Goal: Information Seeking & Learning: Learn about a topic

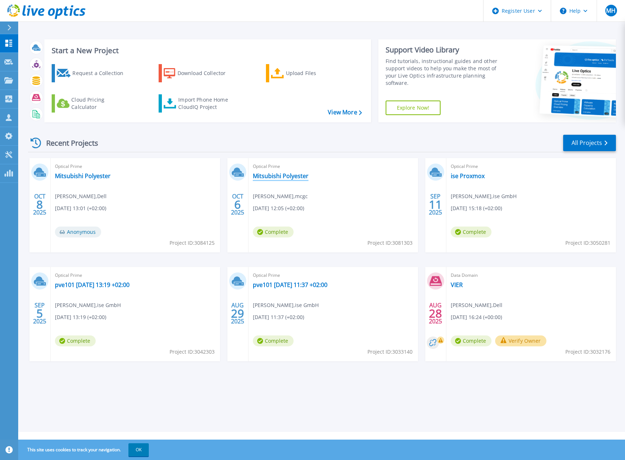
click at [277, 178] on link "Mitsubishi Polyester" at bounding box center [281, 175] width 56 height 7
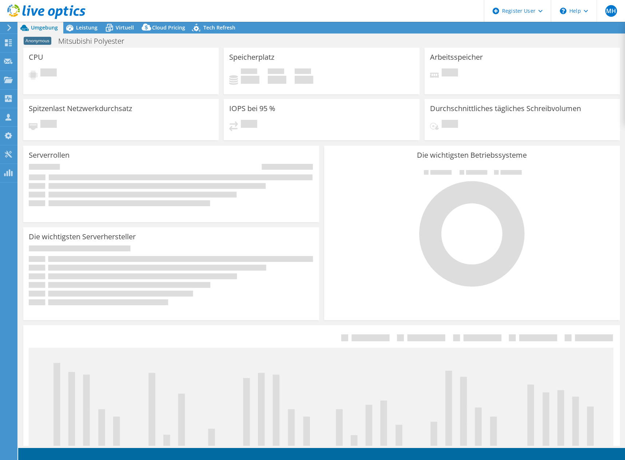
select select "EUFrankfurt"
select select "EUR"
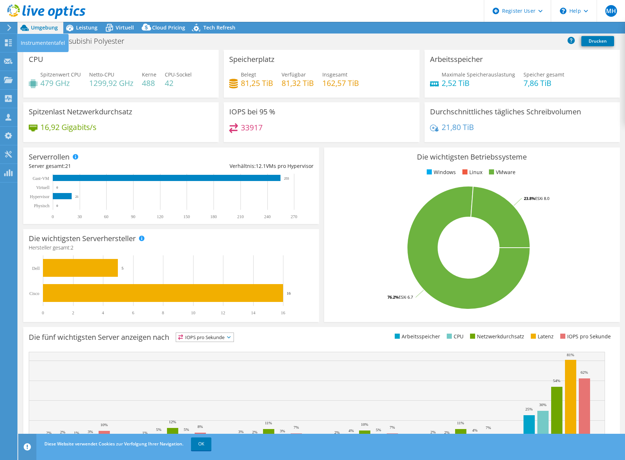
radio input "true"
radio input "false"
select select "EUFrankfurt"
select select "EUR"
click at [117, 25] on span "Virtuell" at bounding box center [125, 27] width 18 height 7
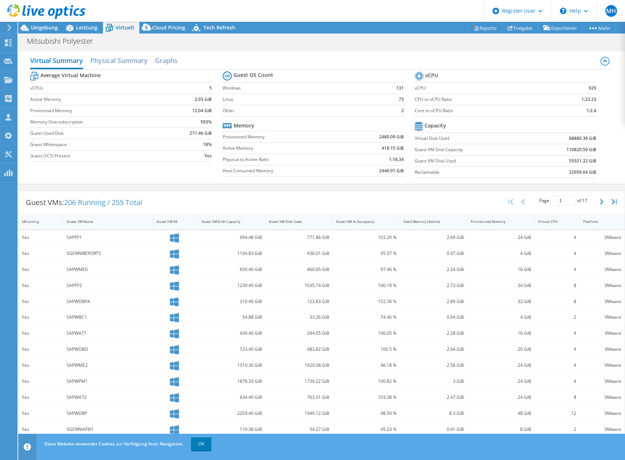
scroll to position [28, 0]
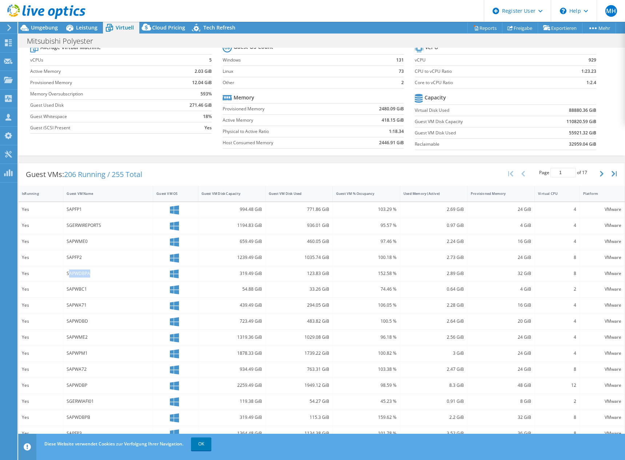
click at [116, 274] on div "SAPWDBPA" at bounding box center [108, 273] width 83 height 8
click at [301, 195] on div "Guest VM Disk Used" at bounding box center [295, 193] width 52 height 5
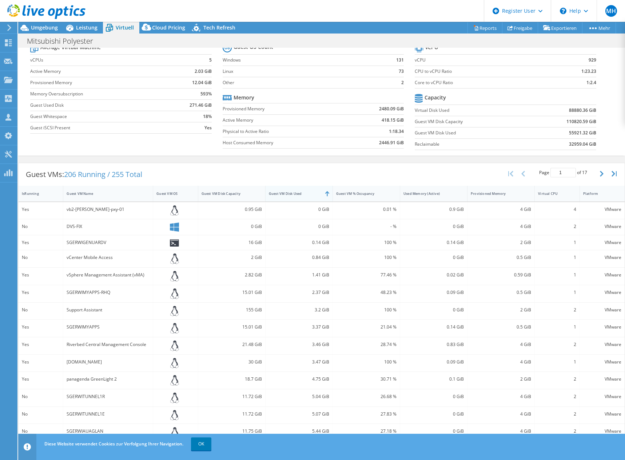
click at [295, 196] on div "Guest VM Disk Used" at bounding box center [295, 193] width 58 height 11
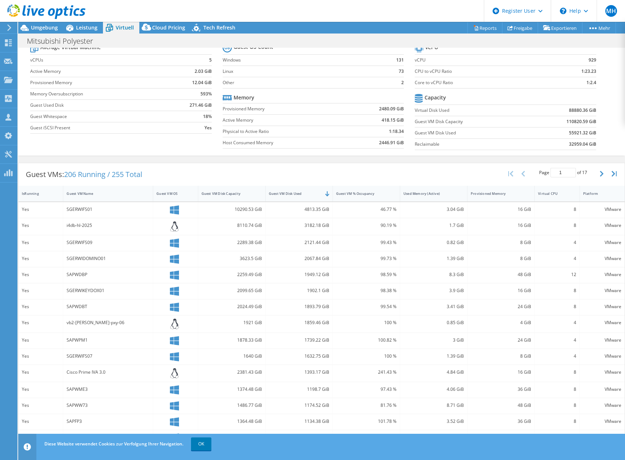
scroll to position [32, 0]
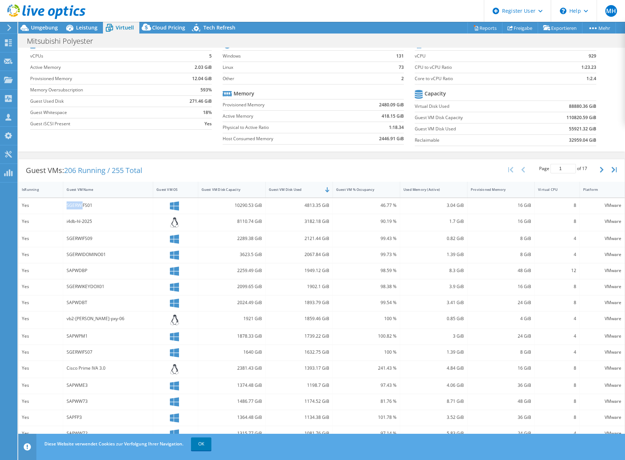
drag, startPoint x: 83, startPoint y: 206, endPoint x: 40, endPoint y: 206, distance: 42.9
click at [40, 206] on div "Yes SGERWIFS01 10290.53 GiB 4813.35 GiB 46.77 % 3.04 GiB 16 GiB 8 VMware" at bounding box center [322, 206] width 606 height 16
click at [115, 204] on div "SGERWIFS01" at bounding box center [108, 205] width 83 height 8
click at [200, 440] on link "OK" at bounding box center [201, 443] width 20 height 13
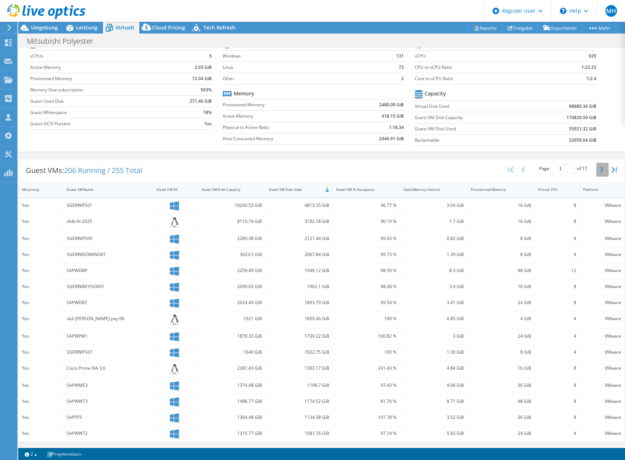
click at [600, 170] on icon "button" at bounding box center [602, 170] width 4 height 6
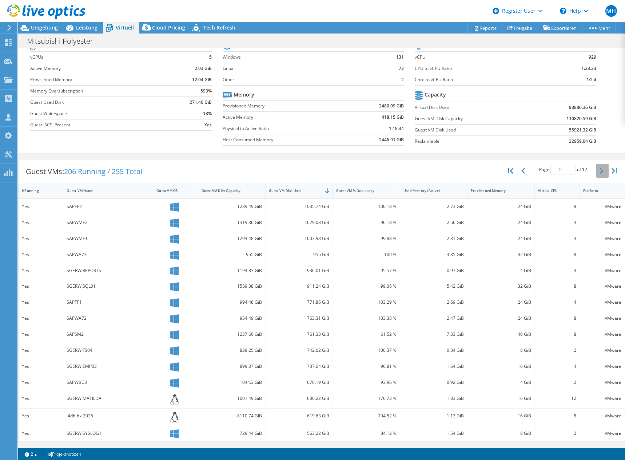
scroll to position [31, 0]
click at [600, 170] on icon "button" at bounding box center [602, 171] width 4 height 6
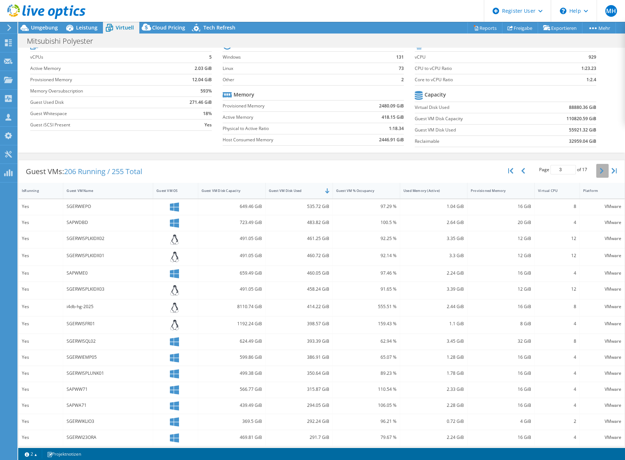
scroll to position [32, 0]
click at [600, 170] on icon "button" at bounding box center [602, 170] width 4 height 6
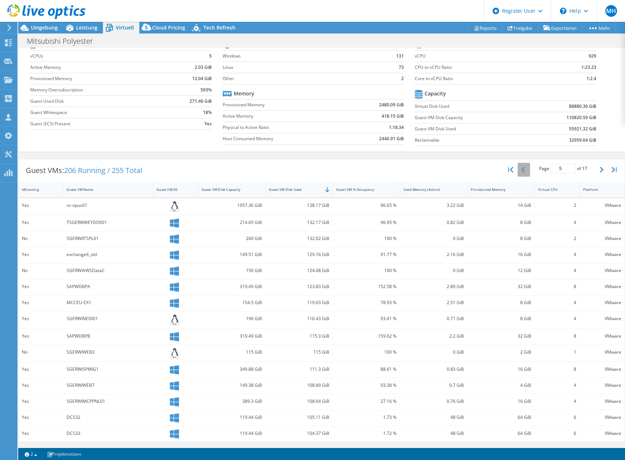
click at [524, 170] on button "button" at bounding box center [524, 170] width 12 height 14
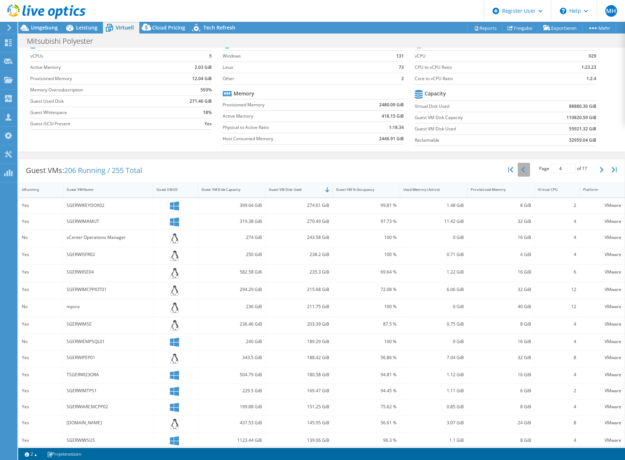
click at [524, 170] on button "button" at bounding box center [524, 170] width 12 height 14
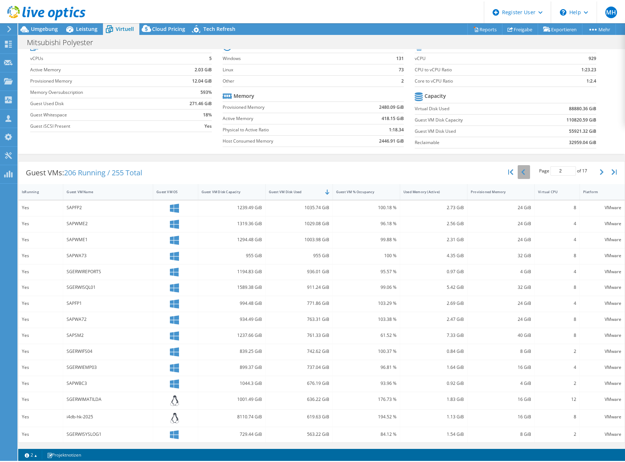
scroll to position [31, 0]
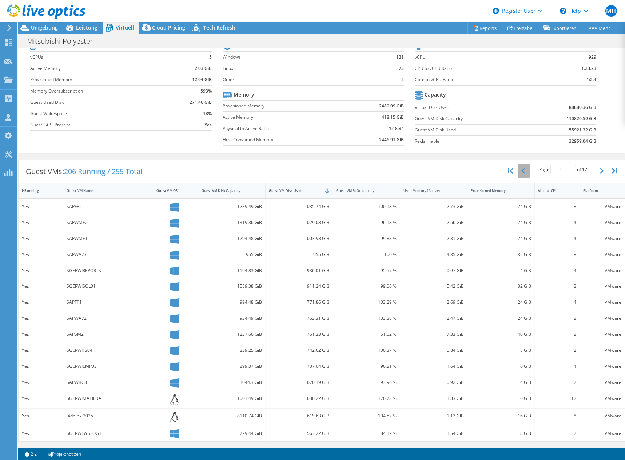
click at [524, 170] on button "button" at bounding box center [524, 171] width 12 height 14
type input "1"
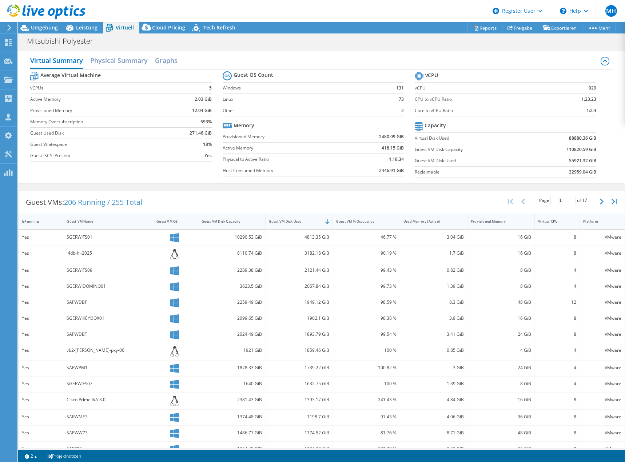
scroll to position [29, 0]
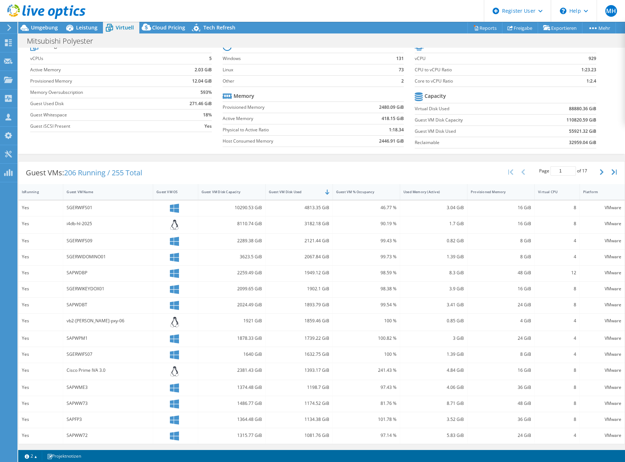
drag, startPoint x: 201, startPoint y: 191, endPoint x: 250, endPoint y: 173, distance: 52.4
click at [253, 182] on div "Guest VMs: 206 Running / 255 Total Page 1 of 17 5 rows 10 rows 20 rows 25 rows …" at bounding box center [321, 303] width 607 height 284
click at [245, 168] on div "Guest VMs: 206 Running / 255 Total Page 1 of 17 5 rows 10 rows 20 rows 25 rows …" at bounding box center [322, 173] width 606 height 23
click at [170, 25] on span "Cloud Pricing" at bounding box center [168, 27] width 33 height 7
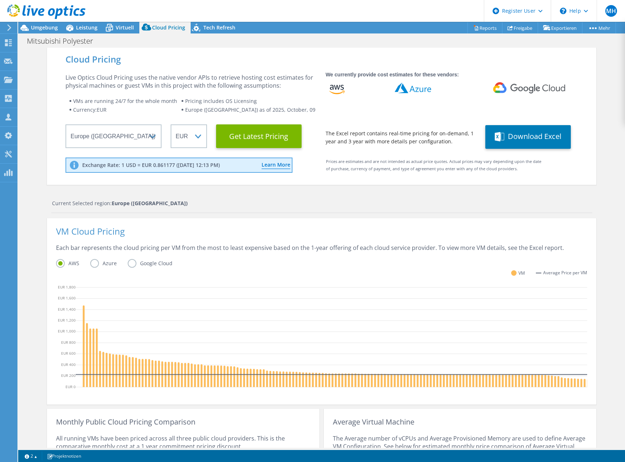
scroll to position [36, 0]
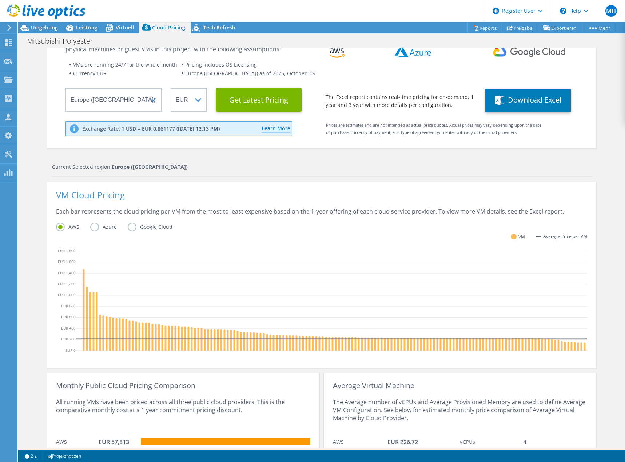
click at [90, 226] on label "Azure" at bounding box center [108, 227] width 37 height 9
click at [0, 0] on input "Azure" at bounding box center [0, 0] width 0 height 0
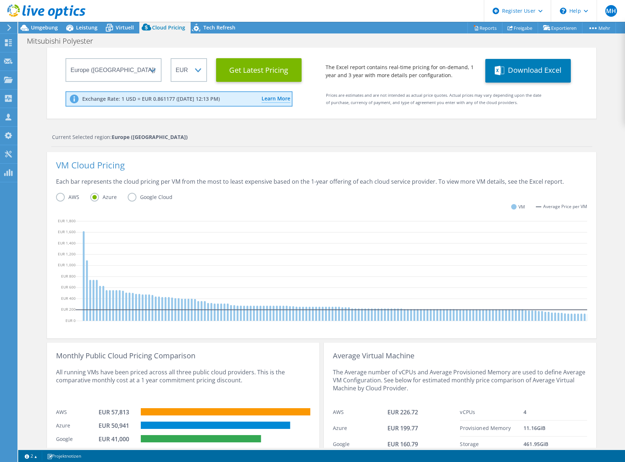
scroll to position [0, 0]
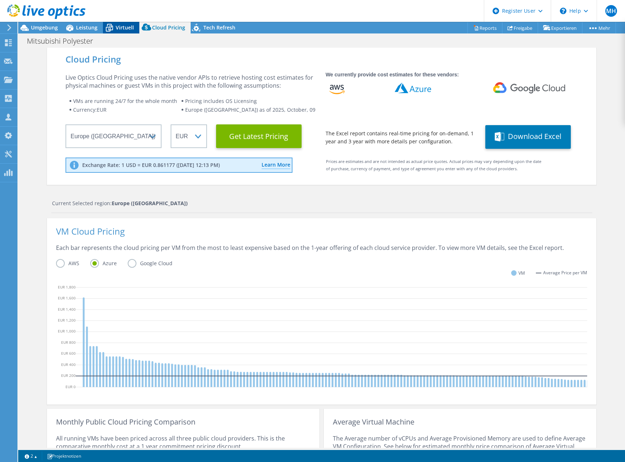
click at [130, 27] on span "Virtuell" at bounding box center [125, 27] width 18 height 7
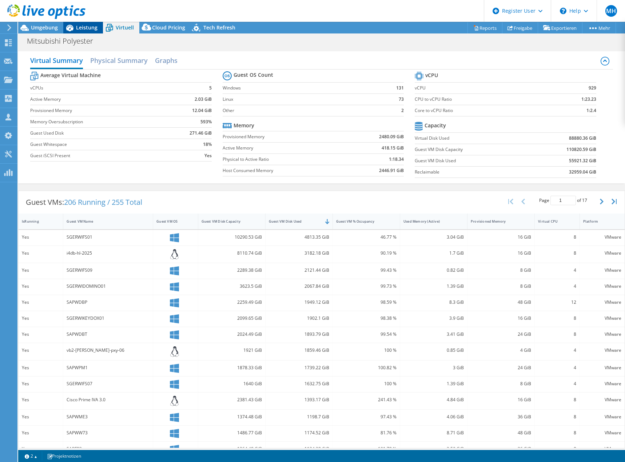
click at [89, 28] on span "Leistung" at bounding box center [86, 27] width 21 height 7
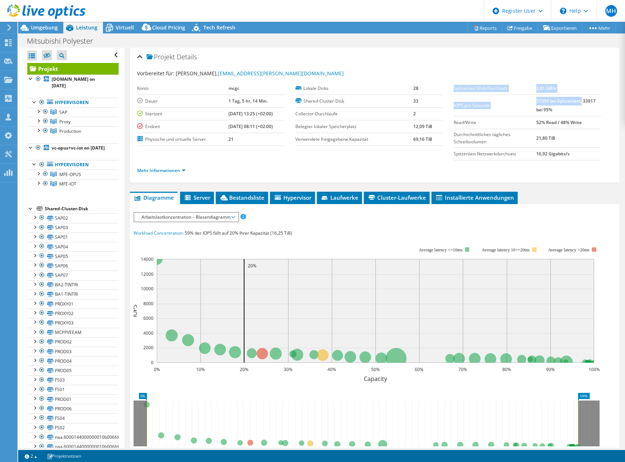
drag, startPoint x: 578, startPoint y: 101, endPoint x: 598, endPoint y: 103, distance: 20.2
click at [598, 104] on div "Spitzenlast Disk-Durchsatz 3,01 GB/s IOPS pro Sekunde 57359 bei Spitzenlast, 33…" at bounding box center [533, 121] width 158 height 78
click at [187, 213] on span "Arbeitslastkonzentration – Blasendiagramm" at bounding box center [186, 217] width 96 height 9
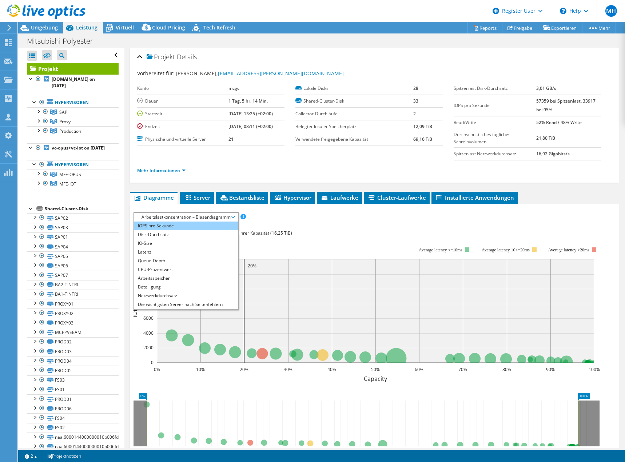
click at [176, 228] on li "IOPS pro Sekunde" at bounding box center [186, 226] width 104 height 9
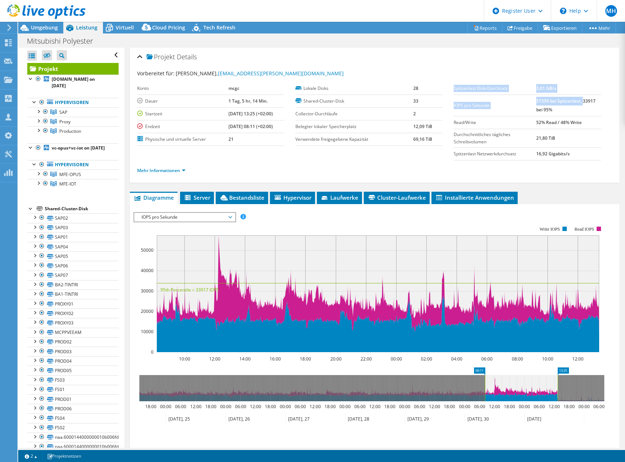
drag, startPoint x: 578, startPoint y: 102, endPoint x: 600, endPoint y: 103, distance: 21.5
click at [600, 103] on div "Spitzenlast Disk-Durchsatz 3,01 GB/s IOPS pro Sekunde 57359 bei Spitzenlast, 33…" at bounding box center [533, 121] width 158 height 78
click at [583, 112] on td "57359 bei Spitzenlast, 33917 bei 95%" at bounding box center [568, 105] width 65 height 21
drag, startPoint x: 409, startPoint y: 157, endPoint x: 358, endPoint y: 164, distance: 51.4
click at [408, 158] on section "Vorbereitet für: Kai Stahl, kai.stahl@mcgc.com Konto mcgc Dauer 1 Tag, 5 hr, 14…" at bounding box center [374, 125] width 475 height 111
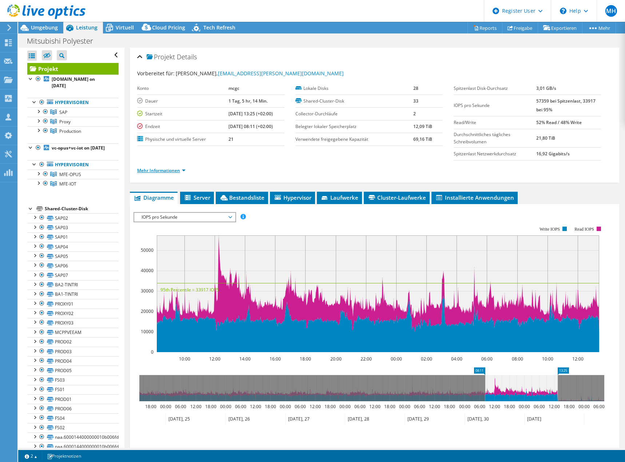
click at [170, 171] on link "Mehr Informationen" at bounding box center [161, 170] width 48 height 6
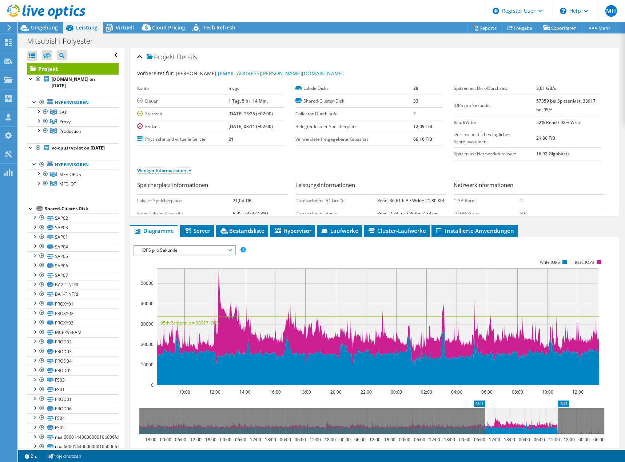
scroll to position [36, 0]
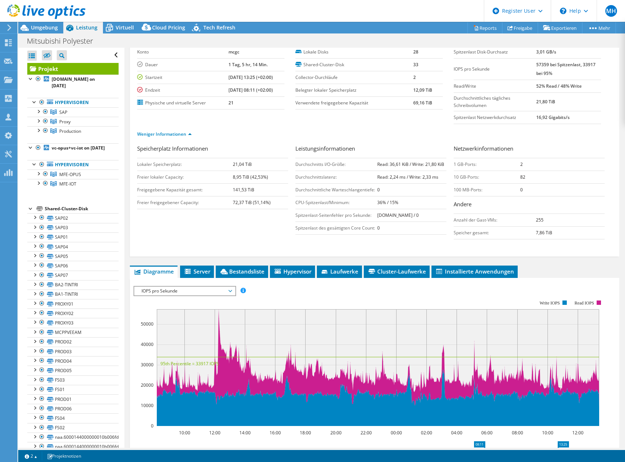
drag, startPoint x: 512, startPoint y: 177, endPoint x: 530, endPoint y: 182, distance: 18.8
click at [530, 182] on tr "10 GB-Ports: 82" at bounding box center [529, 177] width 151 height 13
click at [530, 182] on td "82" at bounding box center [562, 177] width 84 height 13
drag, startPoint x: 515, startPoint y: 176, endPoint x: 508, endPoint y: 177, distance: 6.3
click at [508, 177] on tr "10 GB-Ports: 82" at bounding box center [529, 177] width 151 height 13
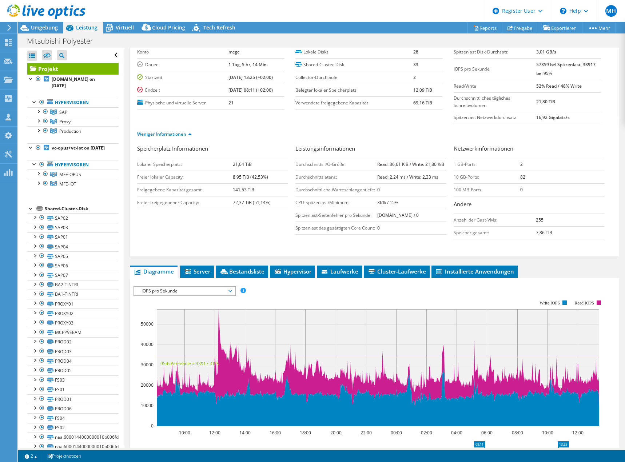
click at [532, 183] on td "0" at bounding box center [562, 189] width 84 height 13
drag, startPoint x: 528, startPoint y: 181, endPoint x: 511, endPoint y: 180, distance: 17.5
click at [511, 180] on tr "10 GB-Ports: 82" at bounding box center [529, 177] width 151 height 13
click at [531, 182] on td "82" at bounding box center [562, 177] width 84 height 13
click at [528, 179] on td "82" at bounding box center [562, 177] width 84 height 13
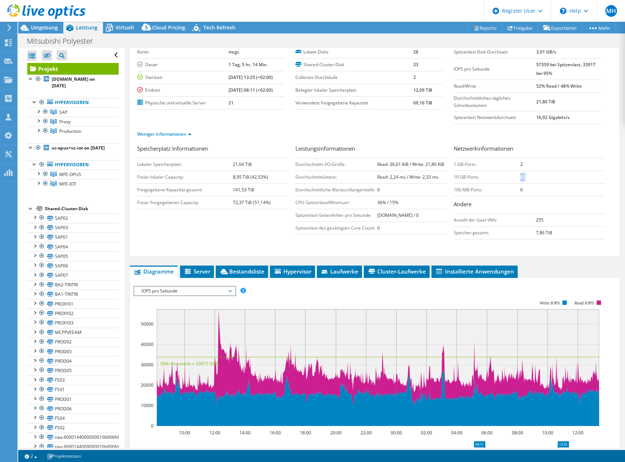
drag, startPoint x: 516, startPoint y: 178, endPoint x: 527, endPoint y: 179, distance: 11.4
click at [527, 179] on td "82" at bounding box center [562, 177] width 84 height 13
click at [203, 294] on span "IOPS pro Sekunde" at bounding box center [185, 291] width 94 height 9
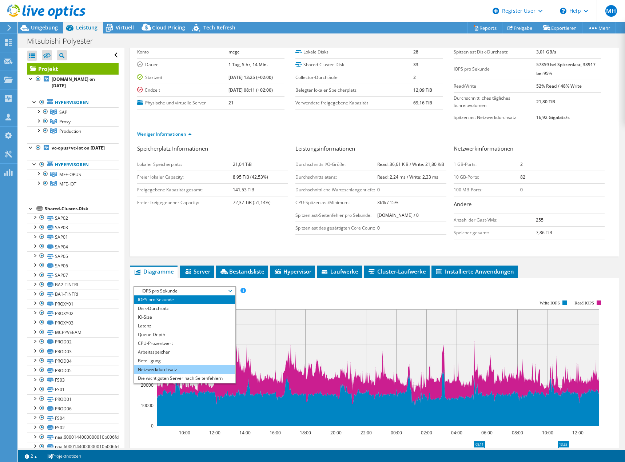
click at [166, 370] on li "Netzwerkdurchsatz" at bounding box center [184, 369] width 101 height 9
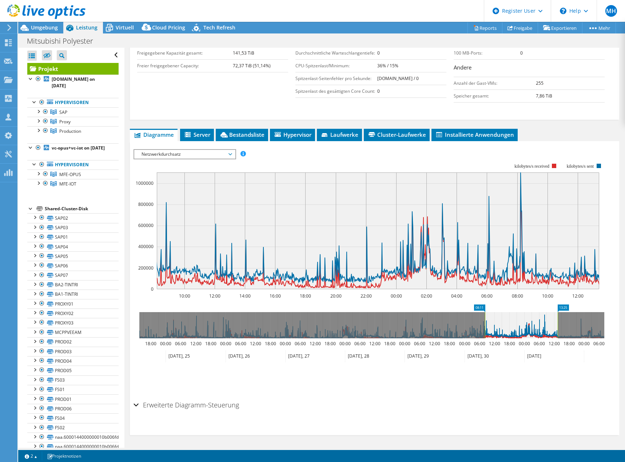
scroll to position [64, 0]
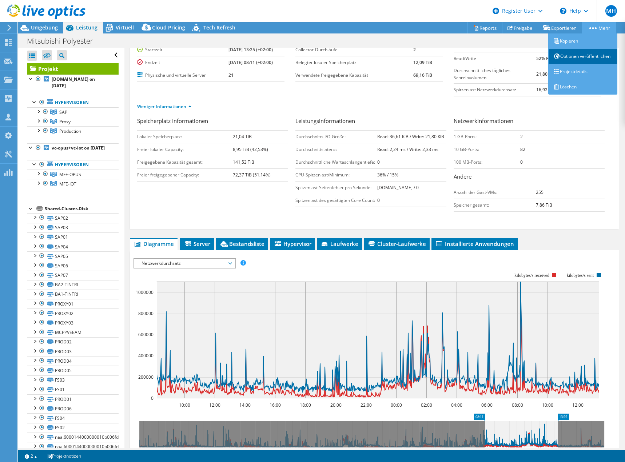
click at [577, 56] on link "Optionen veröffentlichen" at bounding box center [582, 56] width 69 height 15
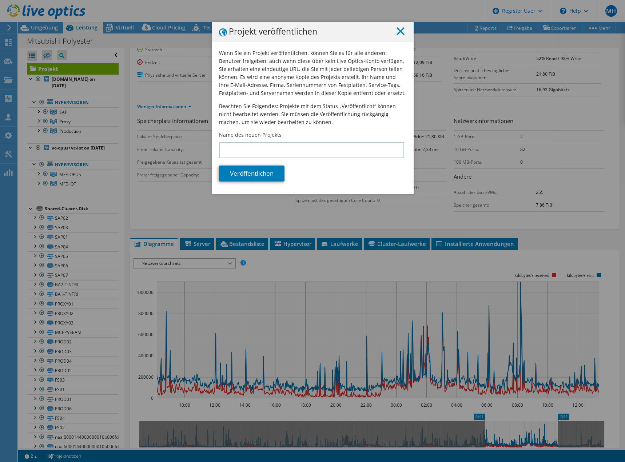
click at [401, 32] on icon at bounding box center [401, 31] width 8 height 8
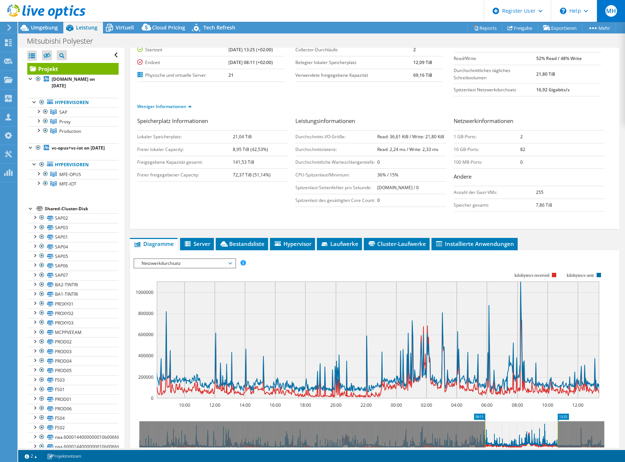
click at [616, 12] on span "MH" at bounding box center [612, 11] width 12 height 12
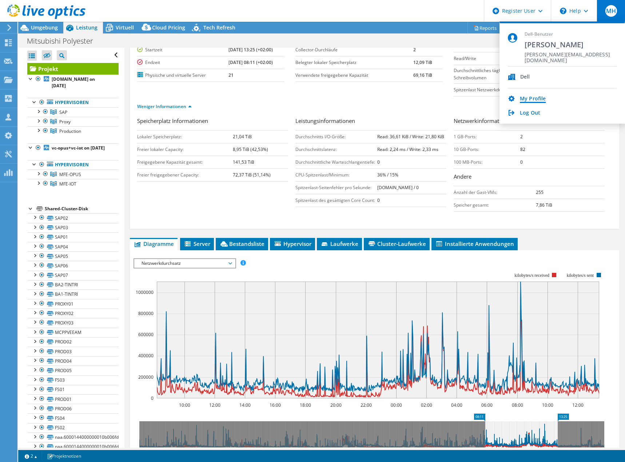
click at [537, 101] on link "My Profile" at bounding box center [533, 99] width 26 height 7
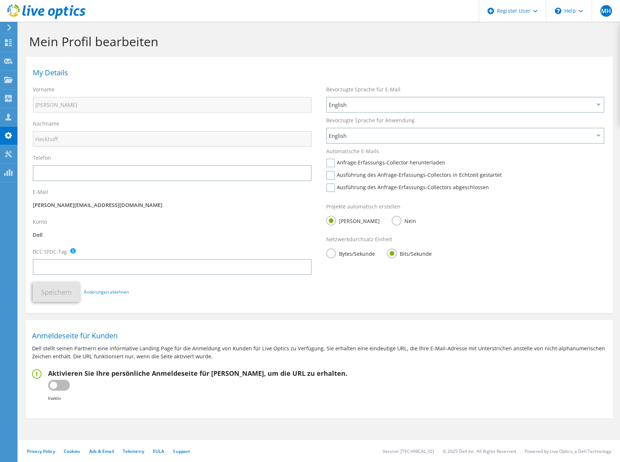
click at [404, 253] on label "Bits/Sekunde" at bounding box center [409, 253] width 45 height 9
click at [0, 0] on input "Bits/Sekunde" at bounding box center [0, 0] width 0 height 0
click at [404, 253] on label "Bits/Sekunde" at bounding box center [409, 253] width 45 height 9
click at [0, 0] on input "Bits/Sekunde" at bounding box center [0, 0] width 0 height 0
click at [404, 253] on label "Bits/Sekunde" at bounding box center [409, 253] width 45 height 9
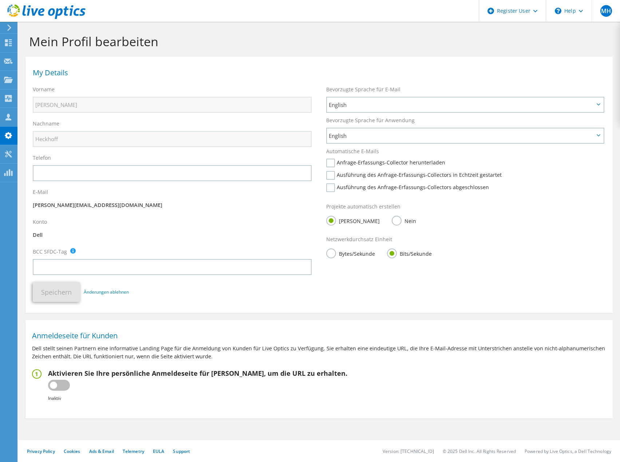
click at [0, 0] on input "Bits/Sekunde" at bounding box center [0, 0] width 0 height 0
click at [404, 253] on label "Bits/Sekunde" at bounding box center [409, 253] width 45 height 9
click at [0, 0] on input "Bits/Sekunde" at bounding box center [0, 0] width 0 height 0
drag, startPoint x: 399, startPoint y: 273, endPoint x: 400, endPoint y: 269, distance: 3.8
click at [399, 273] on div "My Details Vorname Matthias Nachname Heckhoff Telefon E-Mail" at bounding box center [318, 182] width 587 height 245
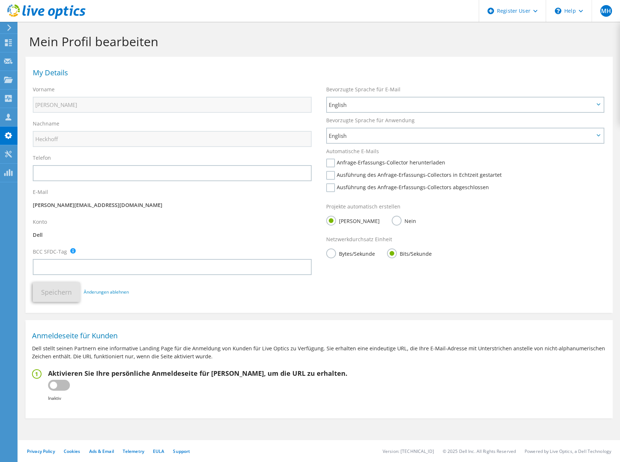
drag, startPoint x: 269, startPoint y: 87, endPoint x: 266, endPoint y: 84, distance: 4.4
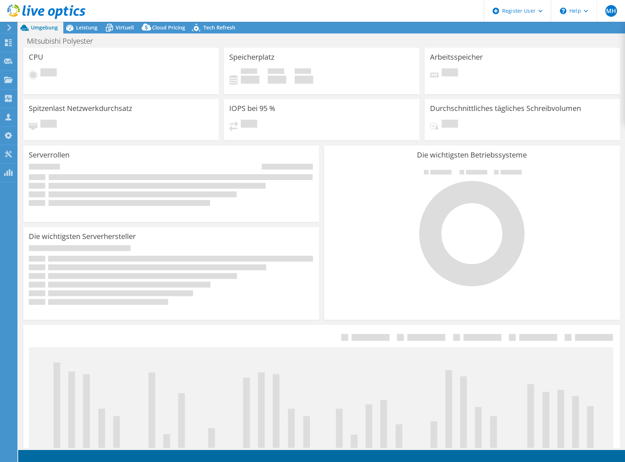
select select "EUFrankfurt"
radio input "true"
radio input "false"
select select "EUFrankfurt"
select select "EUR"
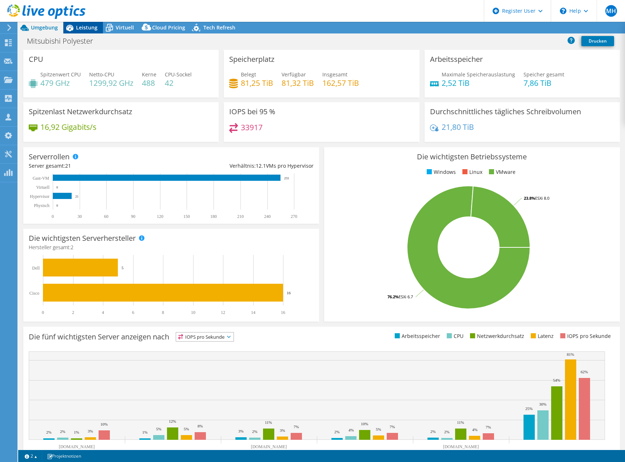
click at [82, 29] on span "Leistung" at bounding box center [86, 27] width 21 height 7
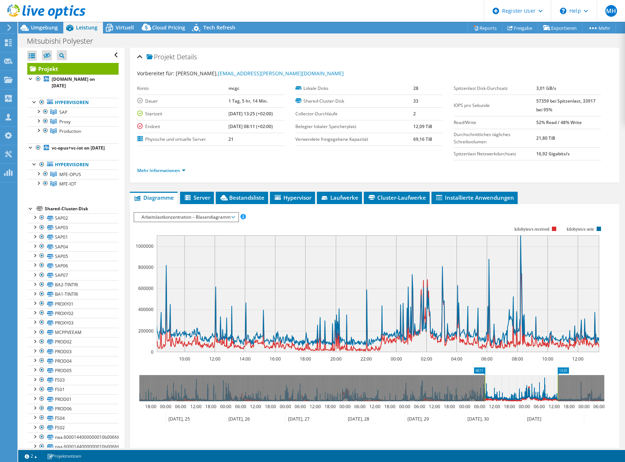
click at [199, 217] on div "IOPS pro Sekunde Disk-Durchsatz IO-Size Latenz Queue-Depth CPU-Prozentwert Arbe…" at bounding box center [375, 336] width 482 height 249
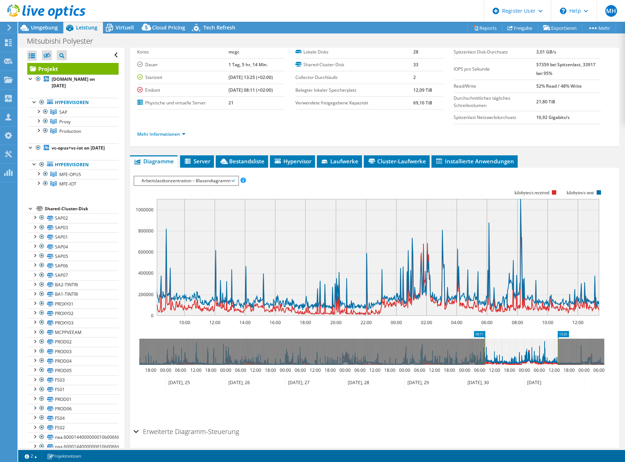
click at [195, 181] on span "Arbeitslastkonzentration – Blasendiagramm" at bounding box center [186, 181] width 96 height 9
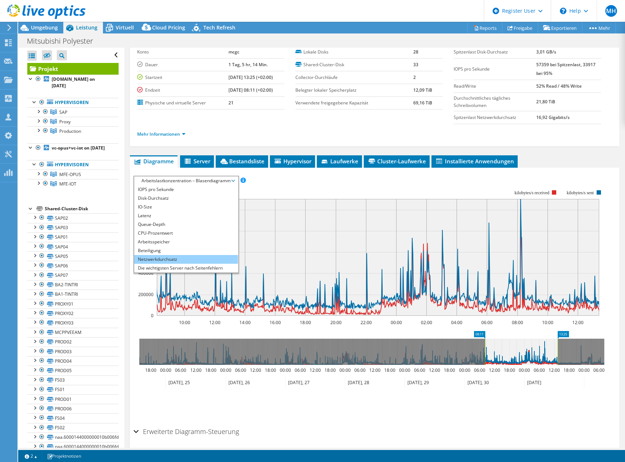
click at [159, 259] on li "Netzwerkdurchsatz" at bounding box center [186, 259] width 104 height 9
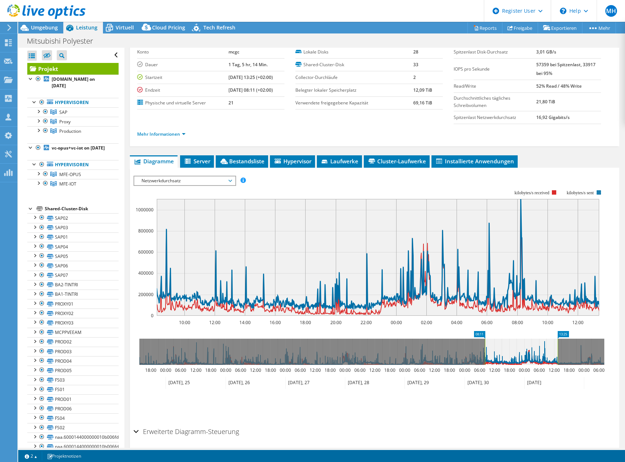
scroll to position [63, 0]
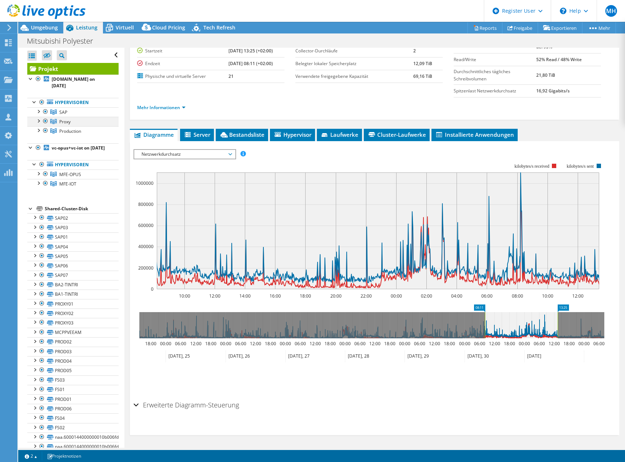
click at [38, 122] on div at bounding box center [38, 120] width 7 height 7
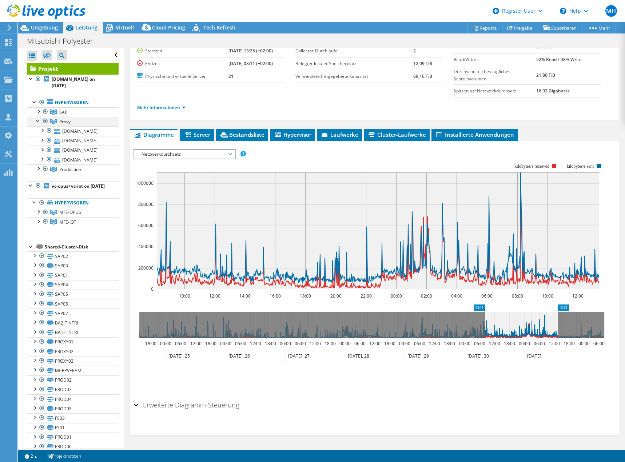
click at [39, 119] on div at bounding box center [38, 120] width 7 height 7
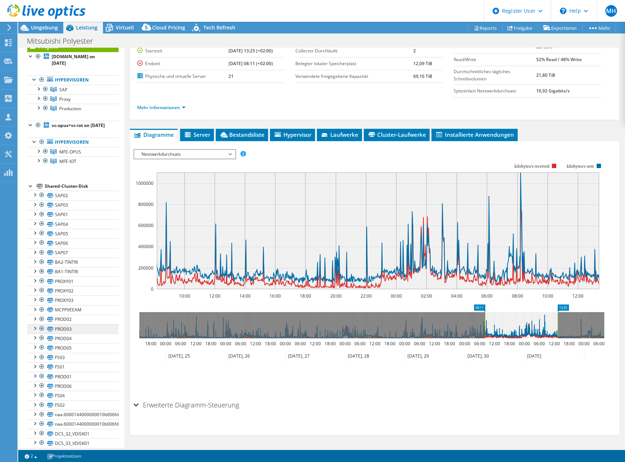
scroll to position [0, 0]
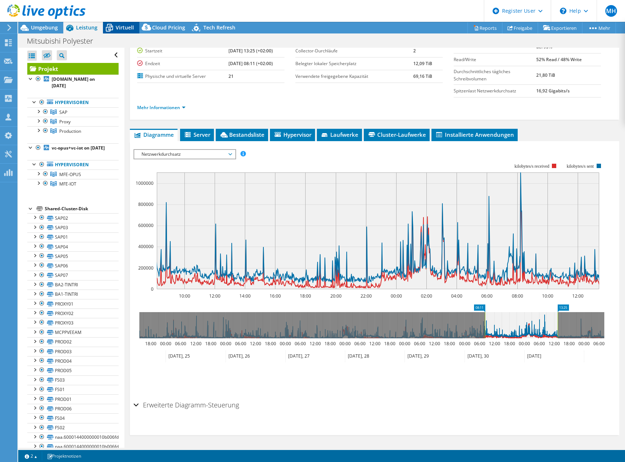
click at [118, 28] on span "Virtuell" at bounding box center [125, 27] width 18 height 7
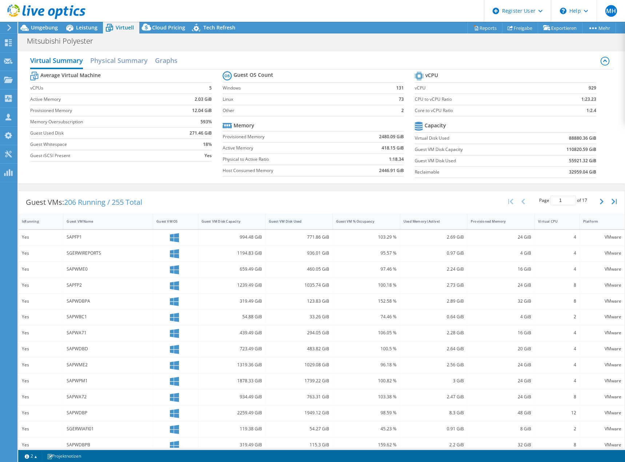
scroll to position [25, 0]
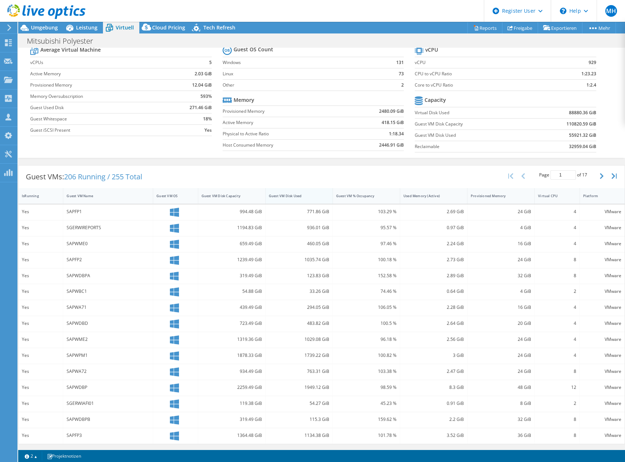
click at [292, 199] on div "Guest VM Disk Used" at bounding box center [295, 195] width 58 height 11
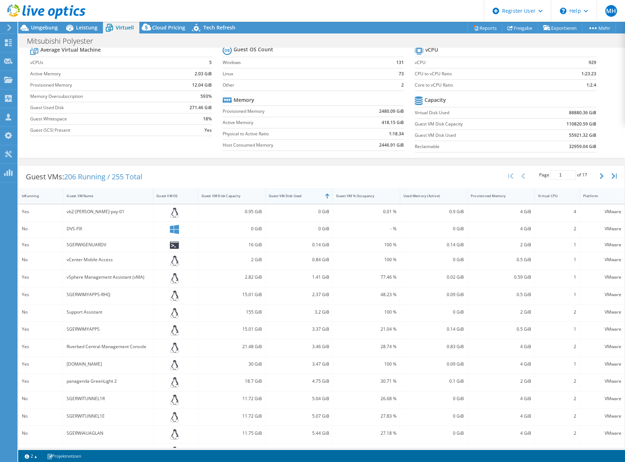
click at [304, 197] on div "Guest VM Disk Used" at bounding box center [295, 196] width 52 height 5
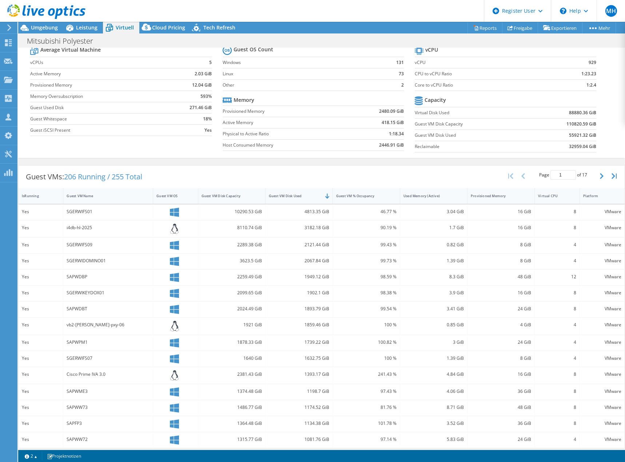
scroll to position [29, 0]
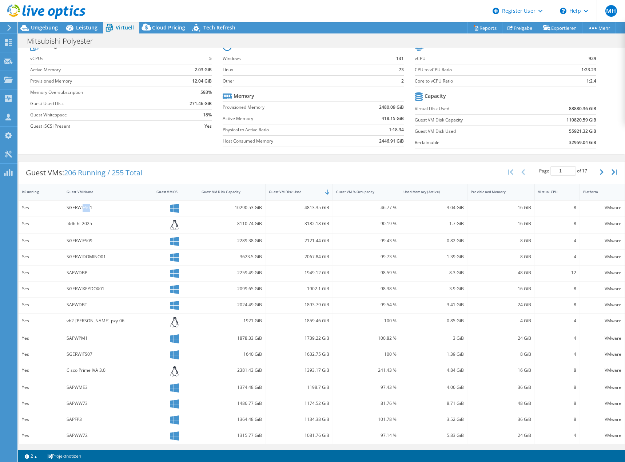
drag, startPoint x: 83, startPoint y: 207, endPoint x: 90, endPoint y: 209, distance: 7.1
click at [90, 209] on div "SGERWIFS01" at bounding box center [108, 208] width 83 height 8
click at [89, 209] on div "SGERWIFS01" at bounding box center [108, 208] width 83 height 8
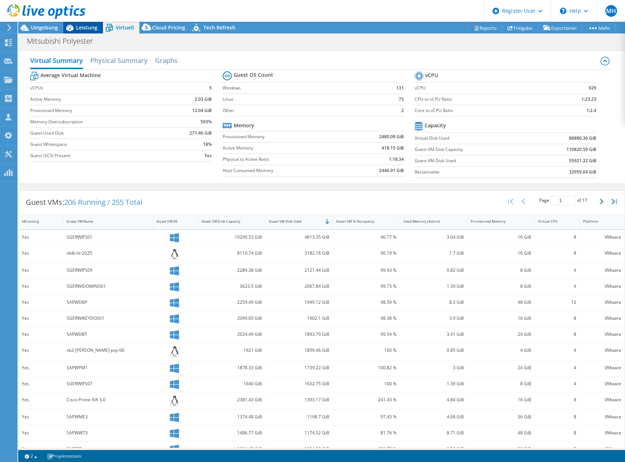
click at [84, 25] on span "Leistung" at bounding box center [86, 27] width 21 height 7
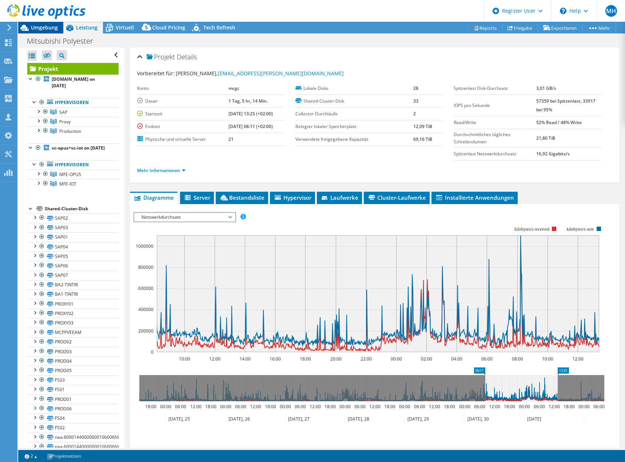
click at [46, 29] on span "Umgebung" at bounding box center [44, 27] width 27 height 7
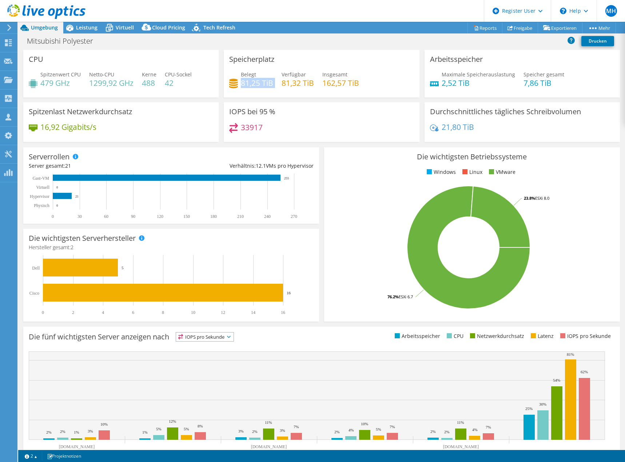
drag, startPoint x: 241, startPoint y: 83, endPoint x: 281, endPoint y: 92, distance: 41.5
click at [281, 92] on div "Belegt 81,25 TiB Verfügbar 81,32 TiB Insgesamt 162,57 TiB" at bounding box center [321, 83] width 185 height 24
drag, startPoint x: 281, startPoint y: 92, endPoint x: 264, endPoint y: 91, distance: 17.5
click at [281, 92] on div "Belegt 81,25 TiB Verfügbar 81,32 TiB Insgesamt 162,57 TiB" at bounding box center [321, 83] width 185 height 24
drag, startPoint x: 260, startPoint y: 87, endPoint x: 173, endPoint y: 60, distance: 91.4
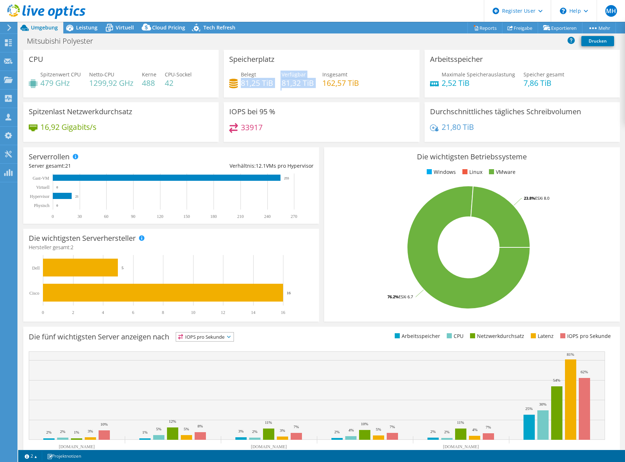
click at [260, 87] on h4 "81,25 TiB" at bounding box center [257, 83] width 32 height 8
click at [243, 78] on span "Belegt" at bounding box center [248, 74] width 15 height 7
drag, startPoint x: 242, startPoint y: 82, endPoint x: 259, endPoint y: 84, distance: 17.0
click at [259, 84] on h4 "81,25 TiB" at bounding box center [257, 83] width 32 height 8
click at [257, 84] on h4 "81,25 TiB" at bounding box center [257, 83] width 32 height 8
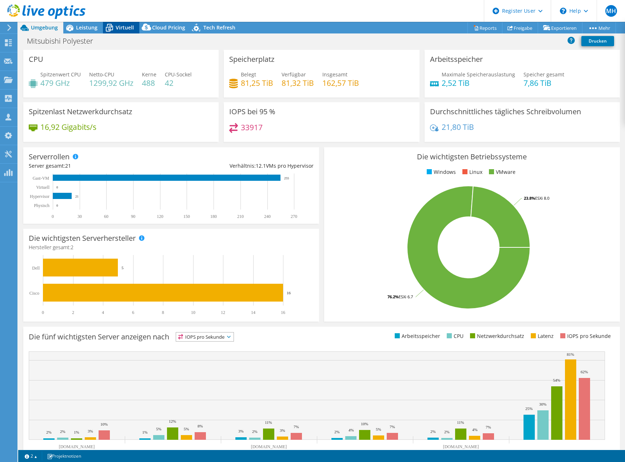
click at [119, 29] on span "Virtuell" at bounding box center [125, 27] width 18 height 7
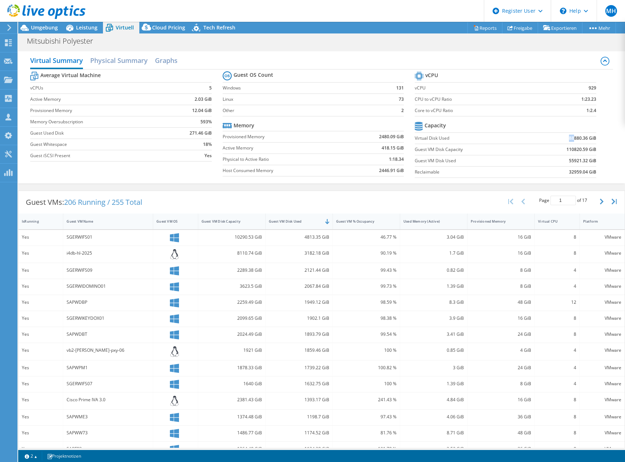
click at [569, 139] on td "88880.36 GiB" at bounding box center [563, 137] width 66 height 11
click at [400, 222] on div "Used Memory (Active)" at bounding box center [429, 221] width 58 height 11
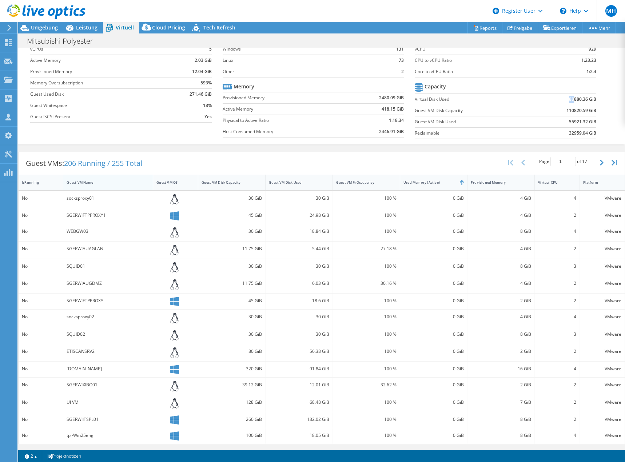
click at [77, 183] on div "Guest VM Name" at bounding box center [104, 182] width 74 height 5
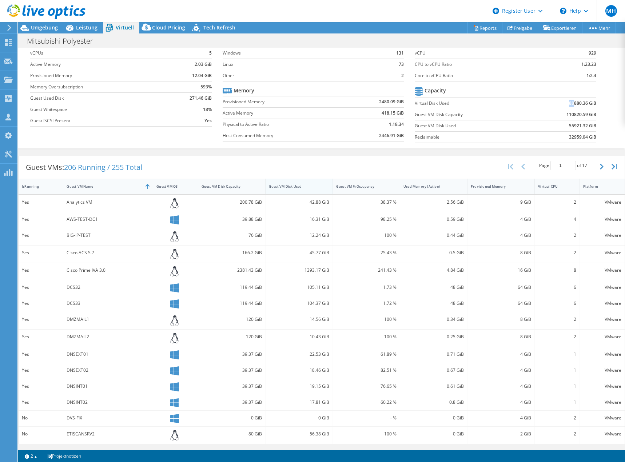
click at [291, 186] on div "Guest VM Disk Used" at bounding box center [295, 186] width 52 height 5
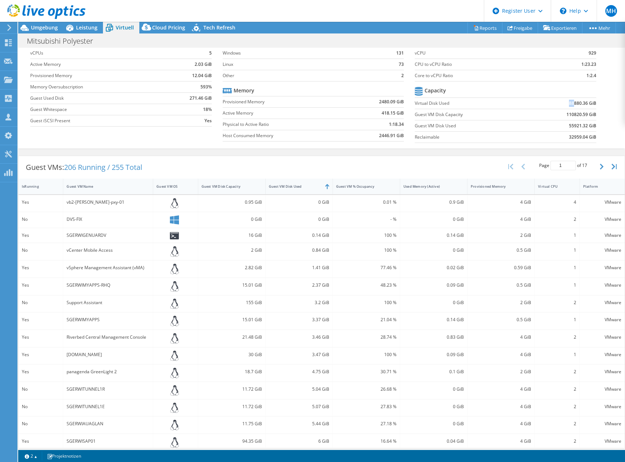
scroll to position [42, 0]
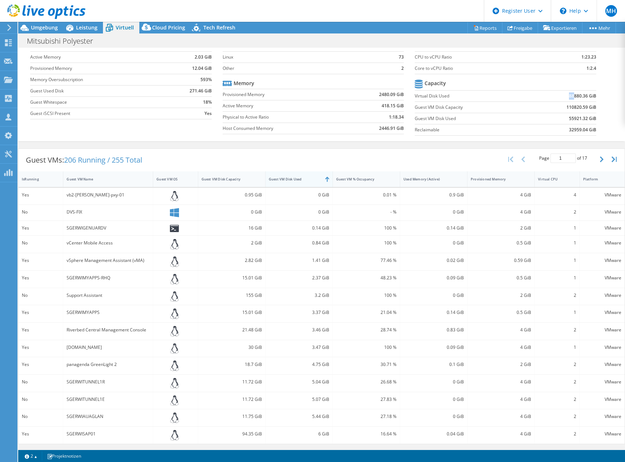
click at [312, 185] on div "Guest VM Disk Used" at bounding box center [299, 179] width 67 height 16
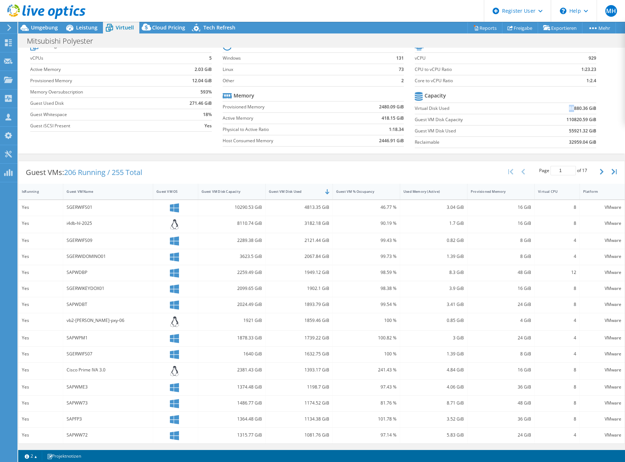
scroll to position [29, 0]
drag, startPoint x: 308, startPoint y: 207, endPoint x: 277, endPoint y: 235, distance: 41.5
click at [271, 210] on div "4813.35 GiB" at bounding box center [299, 208] width 60 height 8
click at [266, 240] on div "2121.44 GiB" at bounding box center [299, 242] width 67 height 16
click at [311, 242] on div "2121.44 GiB" at bounding box center [299, 241] width 60 height 8
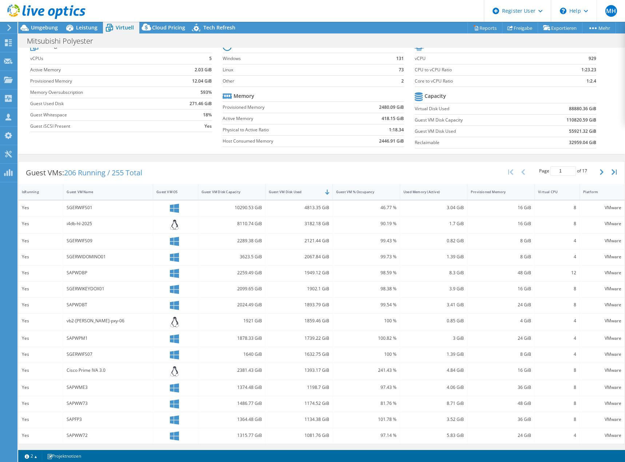
click at [305, 240] on div "2121.44 GiB" at bounding box center [299, 241] width 60 height 8
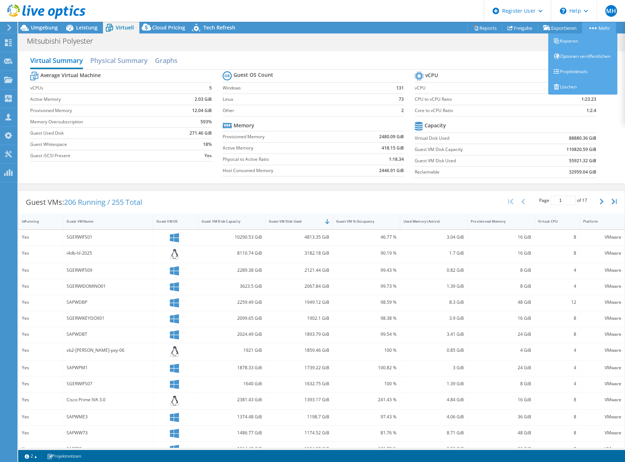
click at [600, 27] on link "Mehr" at bounding box center [599, 27] width 34 height 11
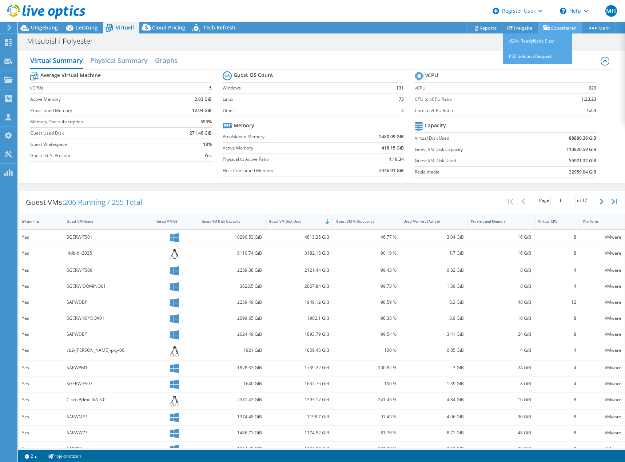
click at [555, 27] on link "Exportieren" at bounding box center [560, 27] width 45 height 11
click at [481, 27] on link "Reports" at bounding box center [485, 27] width 35 height 11
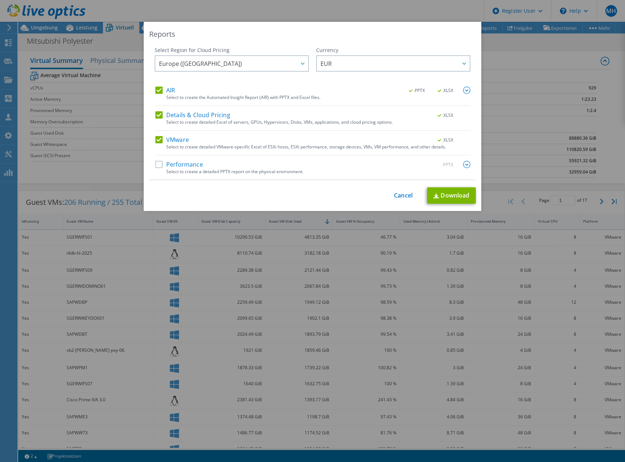
click at [167, 166] on label "Performance" at bounding box center [179, 164] width 48 height 7
click at [0, 0] on input "Performance" at bounding box center [0, 0] width 0 height 0
click at [239, 62] on span "Europe ([GEOGRAPHIC_DATA])" at bounding box center [233, 63] width 149 height 15
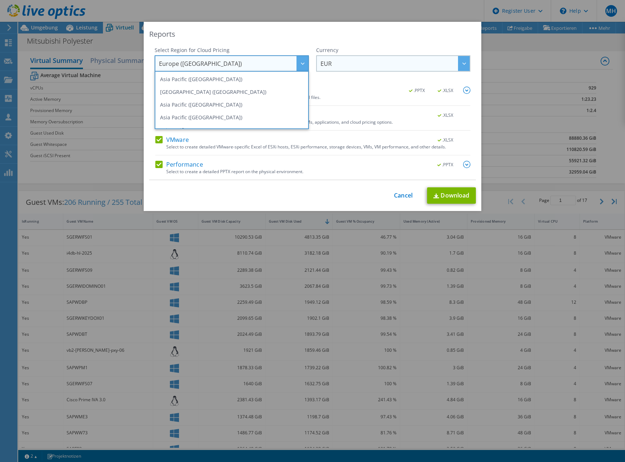
drag, startPoint x: 270, startPoint y: 40, endPoint x: 318, endPoint y: 68, distance: 54.6
click at [271, 40] on div "Reports Select Region for Cloud Pricing Asia Pacific (Hong Kong) Asia Pacific (…" at bounding box center [313, 116] width 338 height 189
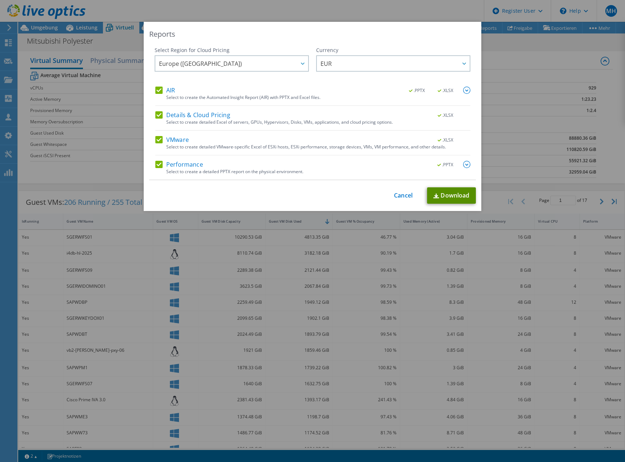
click at [446, 198] on link "Download" at bounding box center [451, 195] width 49 height 16
drag, startPoint x: 391, startPoint y: 203, endPoint x: 399, endPoint y: 197, distance: 10.1
click at [393, 202] on div "This process may take a while, please wait... Cancel Download" at bounding box center [312, 195] width 327 height 16
click at [402, 195] on link "Cancel" at bounding box center [403, 195] width 19 height 7
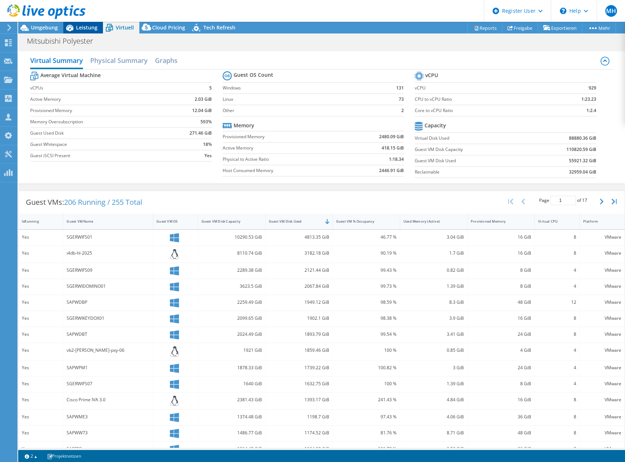
click at [83, 27] on span "Leistung" at bounding box center [86, 27] width 21 height 7
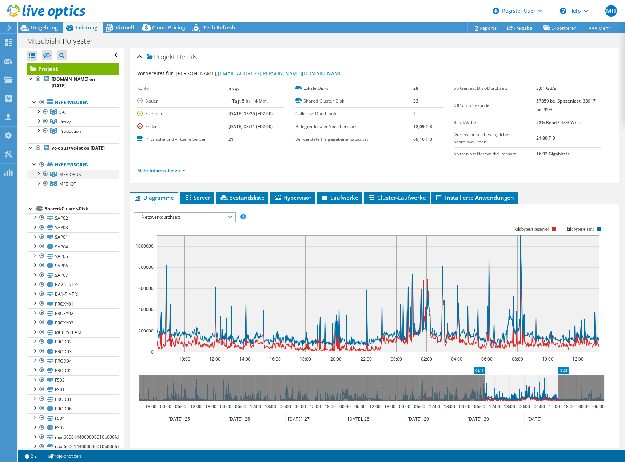
click at [36, 177] on div at bounding box center [38, 173] width 7 height 7
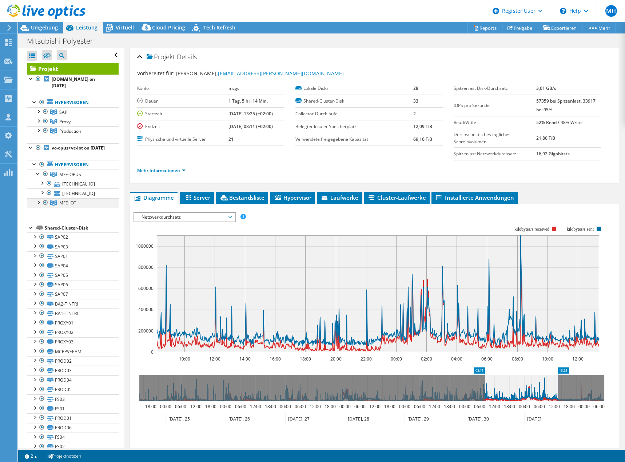
click at [37, 206] on div at bounding box center [38, 201] width 7 height 7
click at [37, 128] on div at bounding box center [38, 129] width 7 height 7
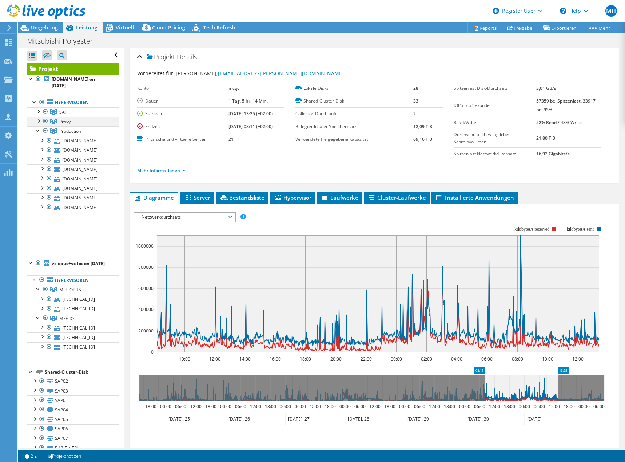
click at [37, 122] on div at bounding box center [38, 120] width 7 height 7
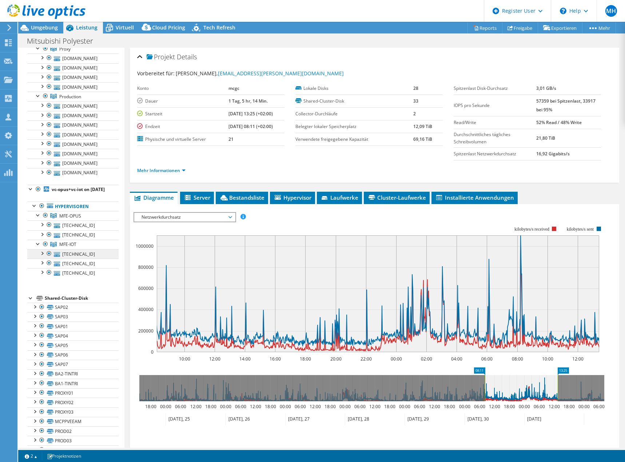
scroll to position [36, 0]
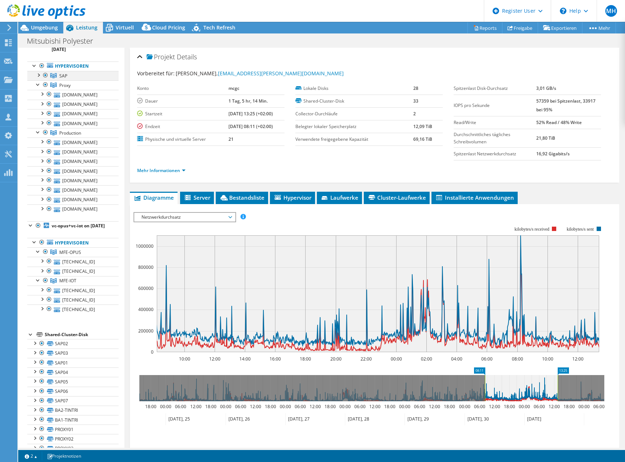
click at [37, 76] on div at bounding box center [38, 74] width 7 height 7
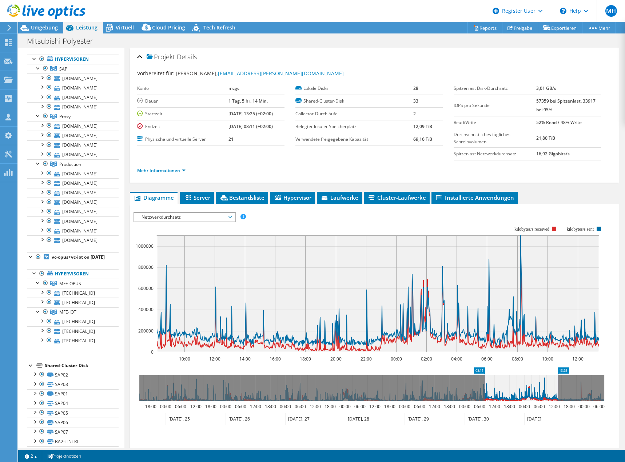
scroll to position [46, 0]
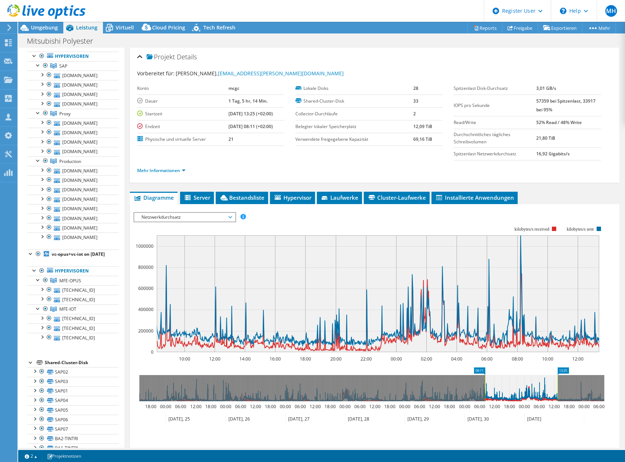
drag, startPoint x: 223, startPoint y: 101, endPoint x: 287, endPoint y: 100, distance: 63.7
click at [288, 99] on div "Konto mcgc Dauer 1 Tag, 5 hr, 14 Min. Startzeit 09.24.2025, 13:25 (+02:00) Endz…" at bounding box center [216, 114] width 158 height 64
drag, startPoint x: 286, startPoint y: 100, endPoint x: 281, endPoint y: 102, distance: 5.2
click at [286, 100] on div "Konto mcgc Dauer 1 Tag, 5 hr, 14 Min. Startzeit 09.24.2025, 13:25 (+02:00) Endz…" at bounding box center [216, 114] width 158 height 64
click at [262, 106] on td "1 Tag, 5 hr, 14 Min." at bounding box center [257, 101] width 56 height 13
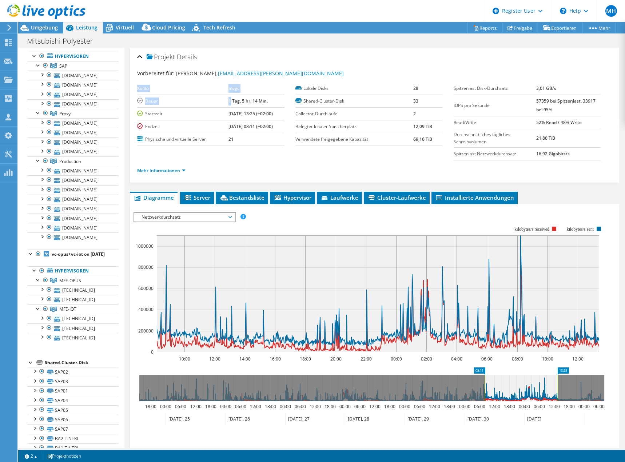
drag, startPoint x: 255, startPoint y: 131, endPoint x: 253, endPoint y: 127, distance: 3.7
click at [255, 131] on td "[DATE] 08:11 (+02:00)" at bounding box center [257, 126] width 56 height 13
click at [248, 102] on b "1 Tag, 5 hr, 14 Min." at bounding box center [248, 101] width 39 height 6
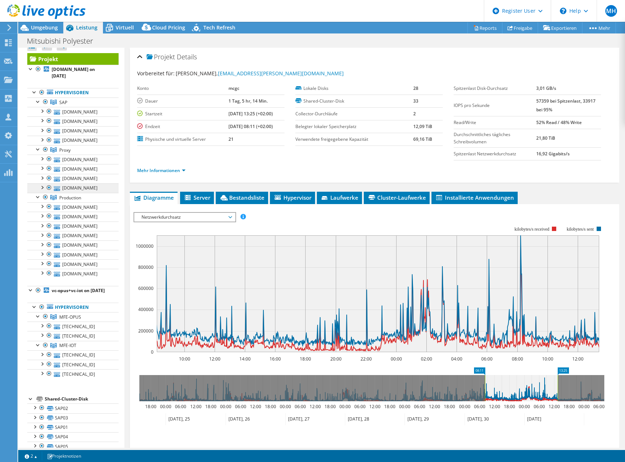
scroll to position [0, 0]
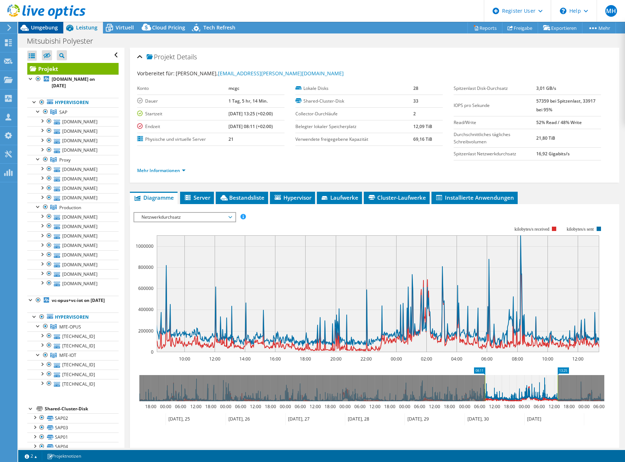
click at [60, 25] on div "Umgebung" at bounding box center [40, 28] width 45 height 12
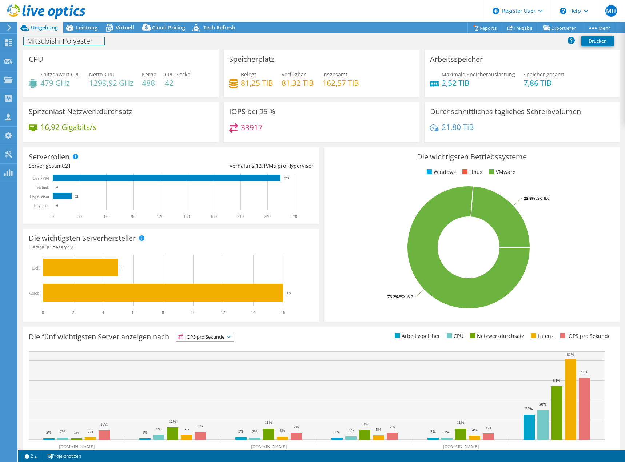
click at [81, 33] on div "Mitsubishi Polyester Drucken" at bounding box center [321, 41] width 607 height 16
click at [83, 28] on span "Leistung" at bounding box center [86, 27] width 21 height 7
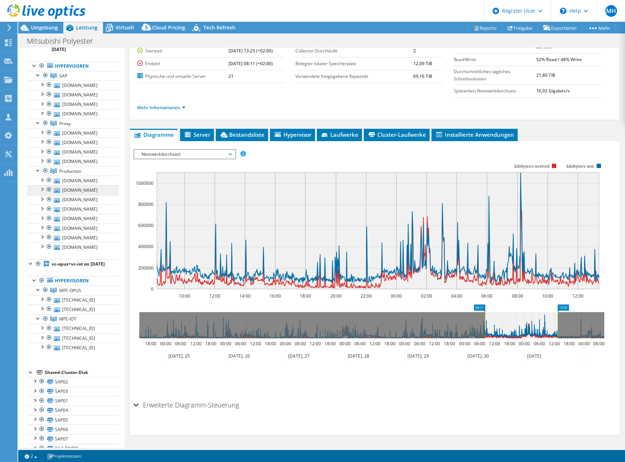
scroll to position [73, 0]
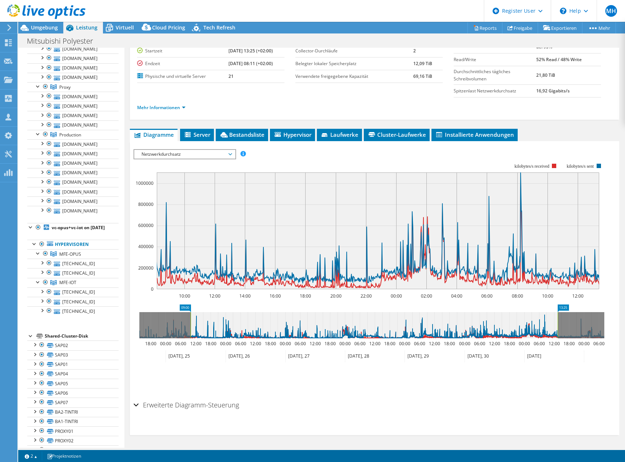
drag, startPoint x: 480, startPoint y: 305, endPoint x: 563, endPoint y: 318, distance: 83.9
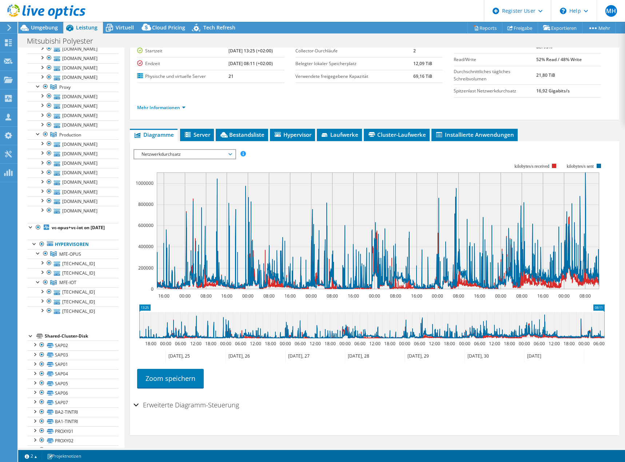
drag, startPoint x: 561, startPoint y: 308, endPoint x: 575, endPoint y: 306, distance: 13.9
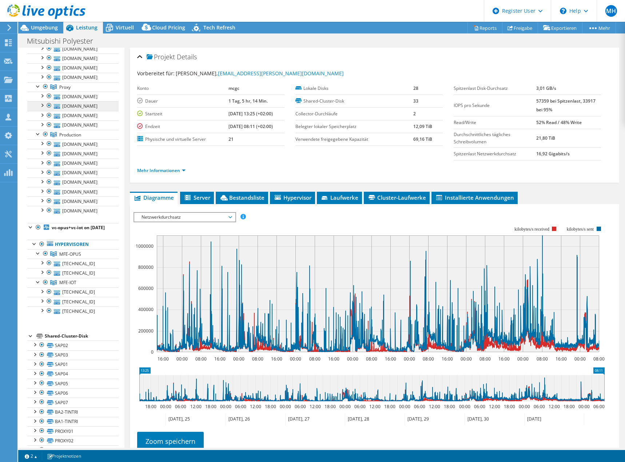
scroll to position [0, 0]
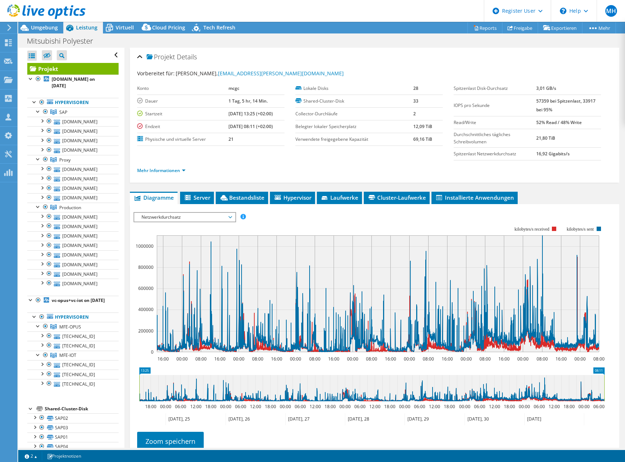
click at [68, 71] on link "Projekt" at bounding box center [72, 69] width 91 height 12
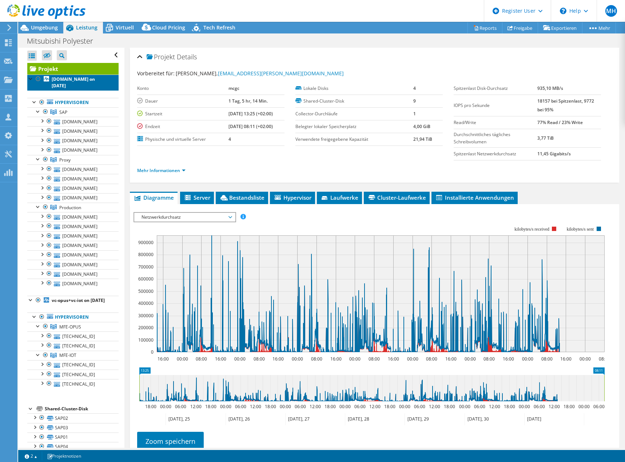
click at [79, 78] on b "[DOMAIN_NAME] on [DATE]" at bounding box center [73, 82] width 43 height 13
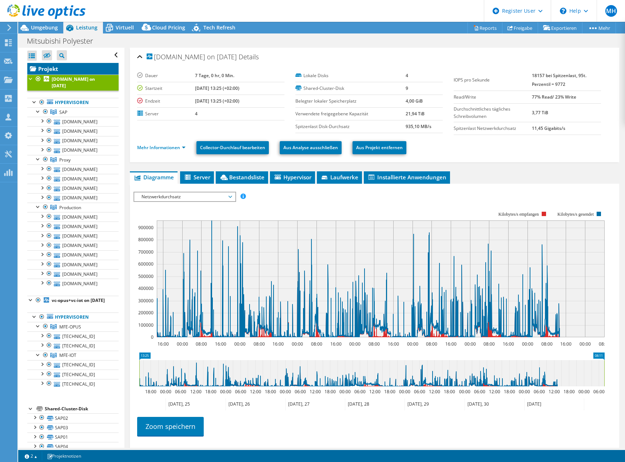
click at [67, 67] on link "Projekt" at bounding box center [72, 69] width 91 height 12
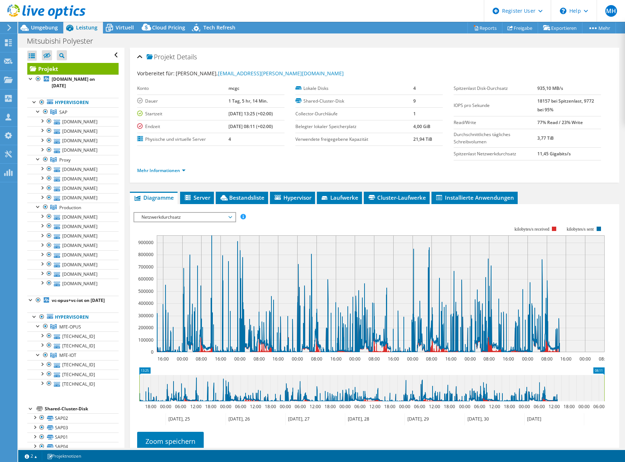
click at [65, 96] on ul "Hypervisoren SAP sap-ba2-esx02.mfe-itce.net" at bounding box center [72, 193] width 91 height 205
click at [66, 79] on b "[DOMAIN_NAME] on [DATE]" at bounding box center [73, 82] width 43 height 13
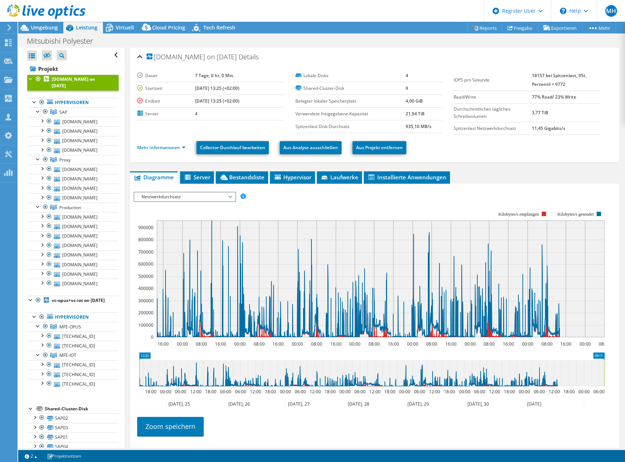
click at [201, 198] on span "Netzwerkdurchsatz" at bounding box center [185, 197] width 94 height 9
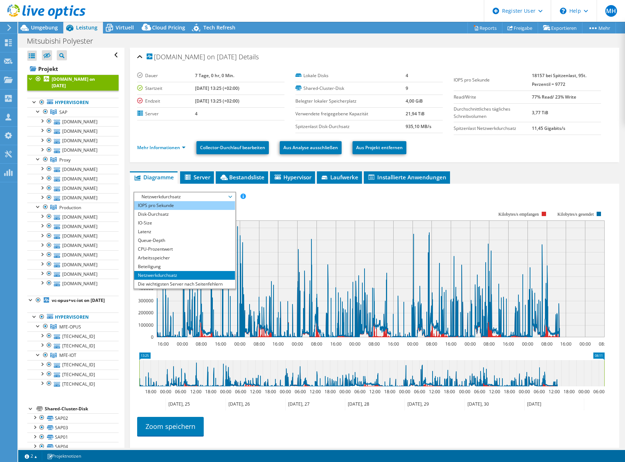
click at [157, 204] on li "IOPS pro Sekunde" at bounding box center [184, 205] width 101 height 9
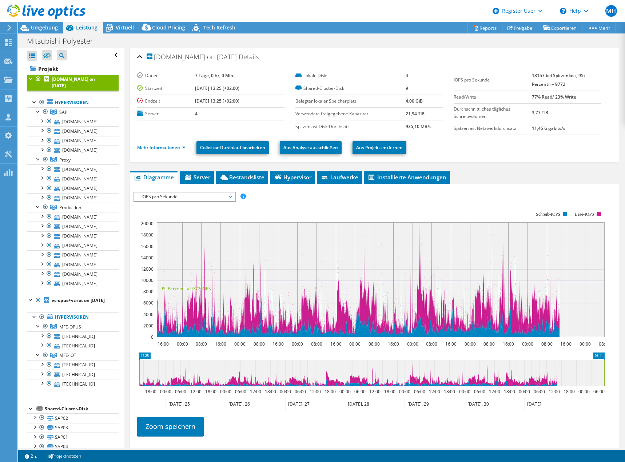
click at [277, 17] on header "MH Dell-Benutzer Matthias Heckhoff Matthias.Heckhoff@dell.com Dell My Profile L…" at bounding box center [312, 11] width 625 height 22
drag, startPoint x: 282, startPoint y: 14, endPoint x: 288, endPoint y: 15, distance: 5.9
click at [282, 14] on header "MH Dell-Benutzer Matthias Heckhoff Matthias.Heckhoff@dell.com Dell My Profile L…" at bounding box center [312, 11] width 625 height 22
click at [42, 27] on span "Umgebung" at bounding box center [44, 27] width 27 height 7
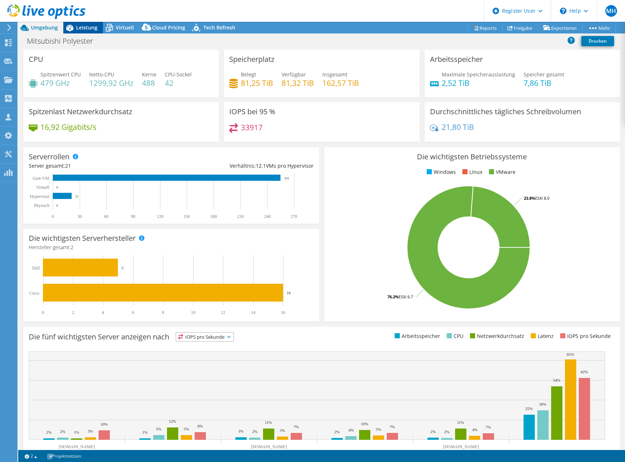
click at [94, 27] on span "Leistung" at bounding box center [86, 27] width 21 height 7
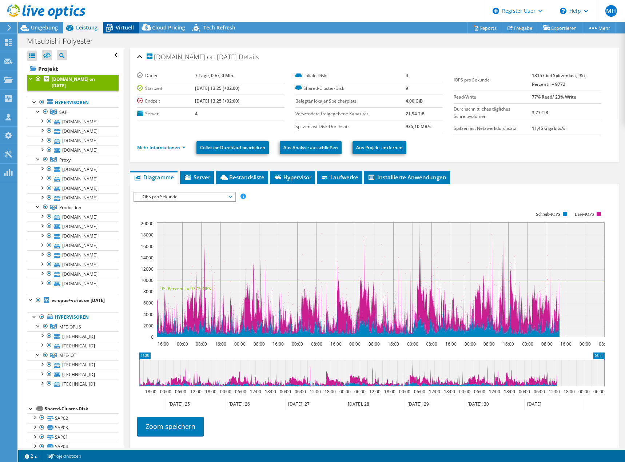
click at [124, 24] on span "Virtuell" at bounding box center [125, 27] width 18 height 7
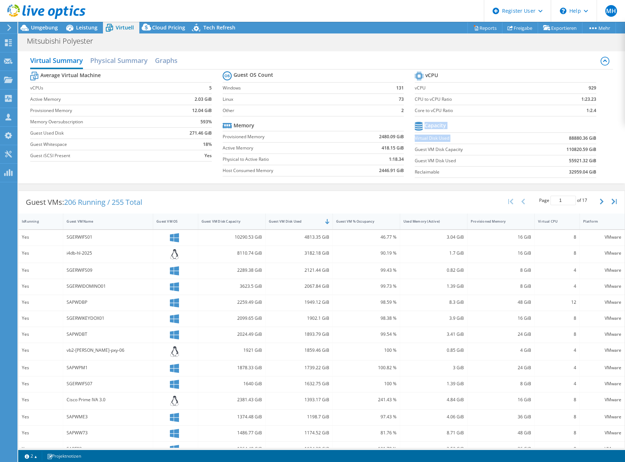
drag, startPoint x: 557, startPoint y: 137, endPoint x: 595, endPoint y: 141, distance: 38.8
click at [595, 141] on section "vCPU vCPU 929 CPU to vCPU Ratio 1:23.23 Core to vCPU Ratio 1:2.4 Capacity Virtu…" at bounding box center [511, 126] width 192 height 112
click at [584, 135] on b "88880.36 GiB" at bounding box center [582, 138] width 27 height 7
drag, startPoint x: 567, startPoint y: 138, endPoint x: 594, endPoint y: 138, distance: 26.2
click at [594, 138] on section "vCPU vCPU 929 CPU to vCPU Ratio 1:23.23 Core to vCPU Ratio 1:2.4 Capacity Virtu…" at bounding box center [511, 126] width 192 height 112
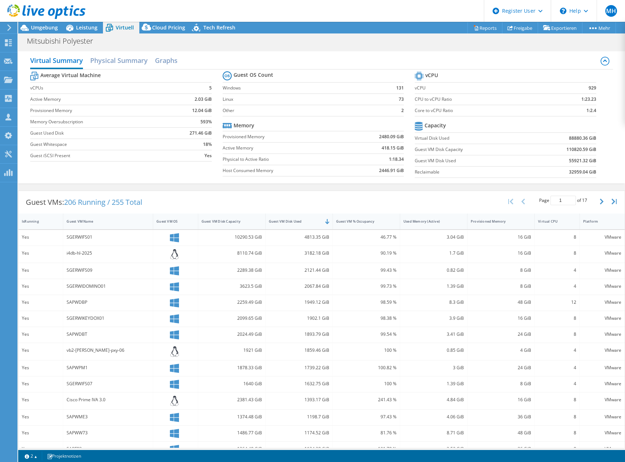
click at [569, 139] on b "88880.36 GiB" at bounding box center [582, 138] width 27 height 7
drag, startPoint x: 562, startPoint y: 139, endPoint x: 590, endPoint y: 139, distance: 28.0
click at [590, 139] on td "88880.36 GiB" at bounding box center [563, 137] width 66 height 11
copy b "88880.36 GiB"
click at [82, 27] on span "Leistung" at bounding box center [86, 27] width 21 height 7
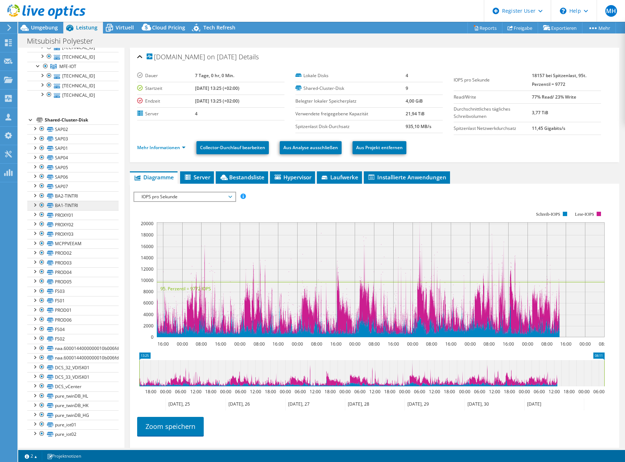
scroll to position [400, 0]
click at [60, 350] on link "naa.6000144000000010b006fd966785e000" at bounding box center [72, 348] width 91 height 9
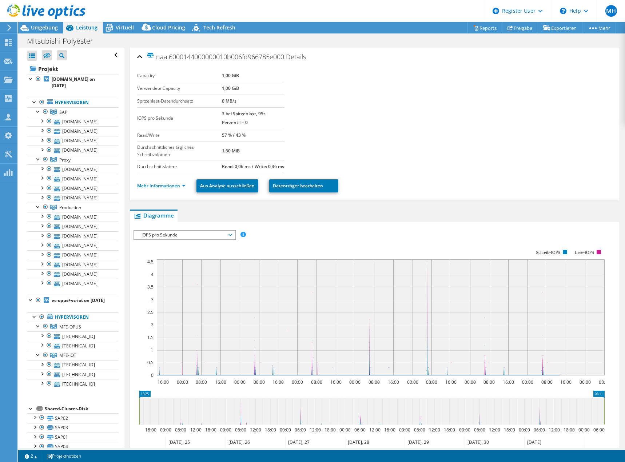
select select "EUFrankfurt"
select select "EUR"
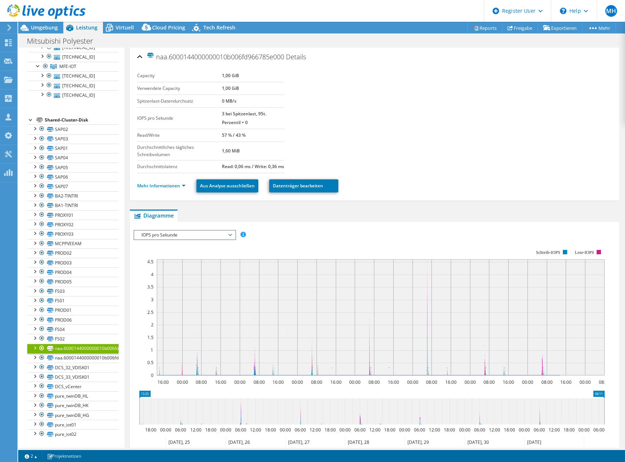
scroll to position [73, 0]
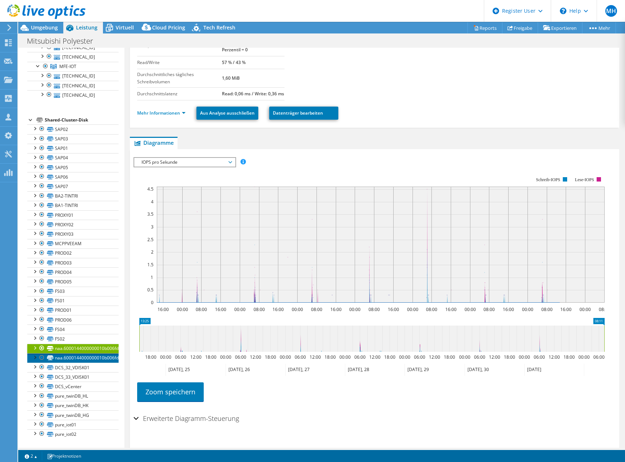
click at [91, 360] on link "naa.6000144000000010b006fd966785e027" at bounding box center [72, 357] width 91 height 9
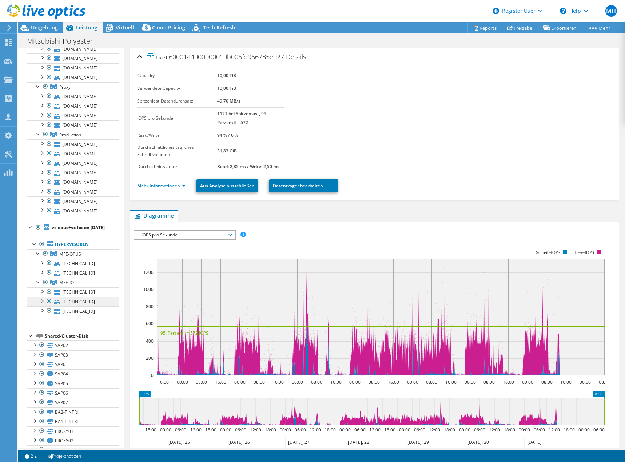
scroll to position [0, 0]
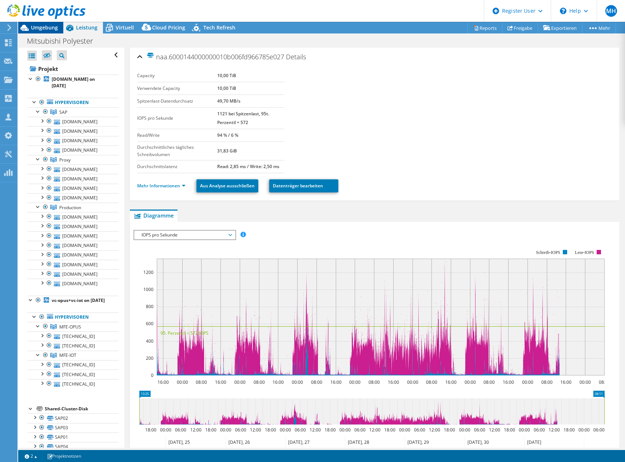
click at [53, 29] on span "Umgebung" at bounding box center [44, 27] width 27 height 7
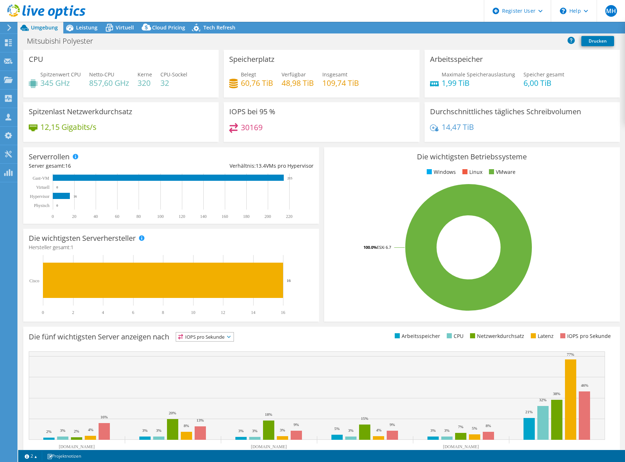
select select "EUFrankfurt"
select select "USD"
click at [86, 27] on span "Leistung" at bounding box center [86, 27] width 21 height 7
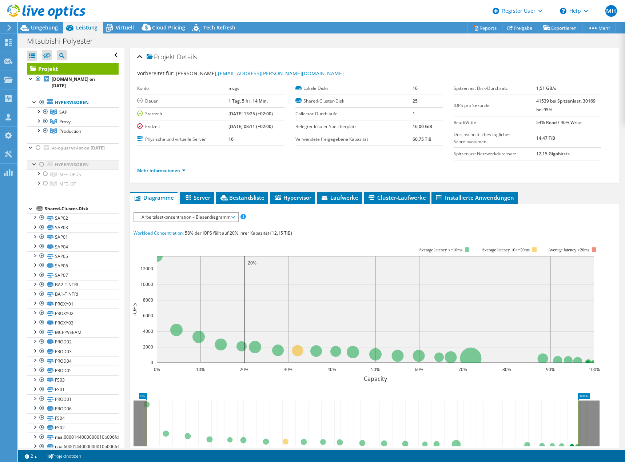
click at [33, 167] on div at bounding box center [34, 163] width 7 height 7
click at [30, 150] on div at bounding box center [30, 146] width 7 height 7
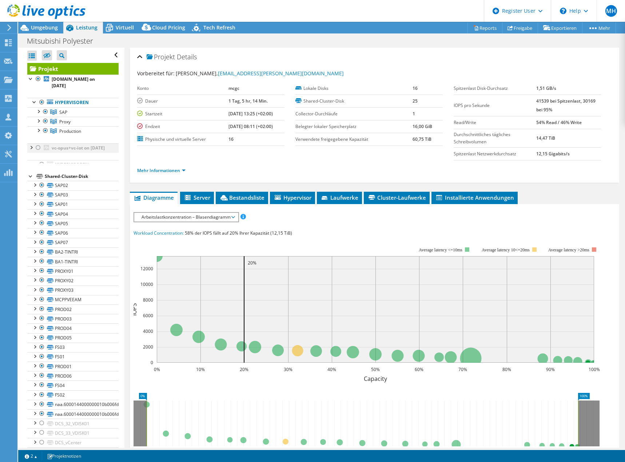
click at [30, 150] on div at bounding box center [30, 146] width 7 height 7
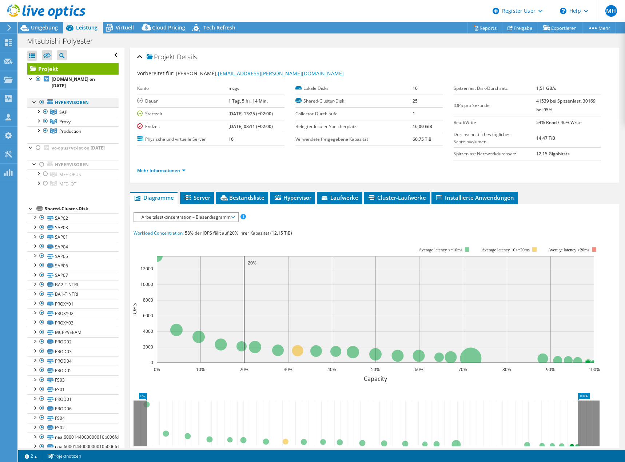
click at [33, 102] on div at bounding box center [34, 101] width 7 height 7
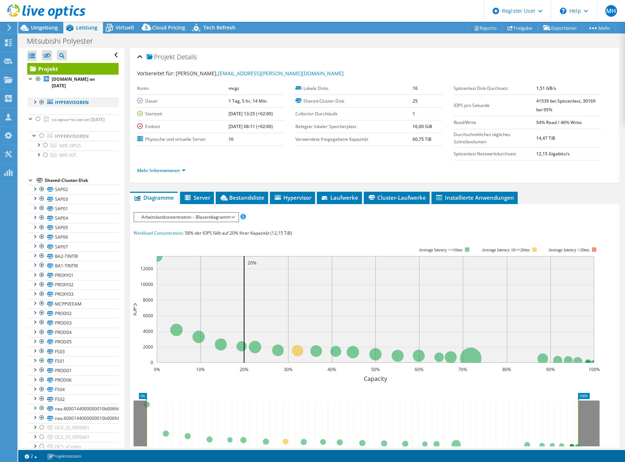
click at [33, 102] on div at bounding box center [34, 101] width 7 height 7
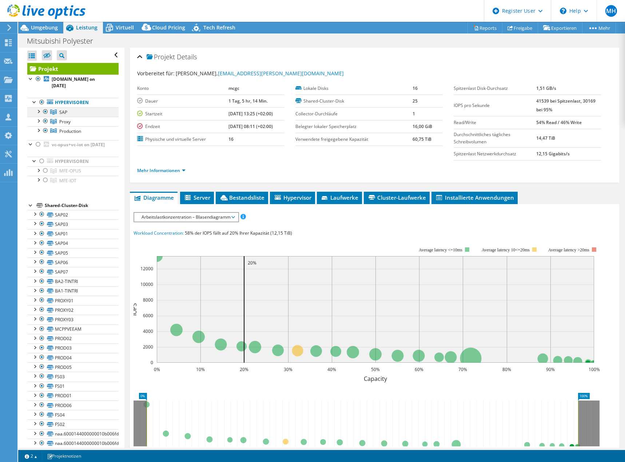
click at [36, 111] on div at bounding box center [38, 110] width 7 height 7
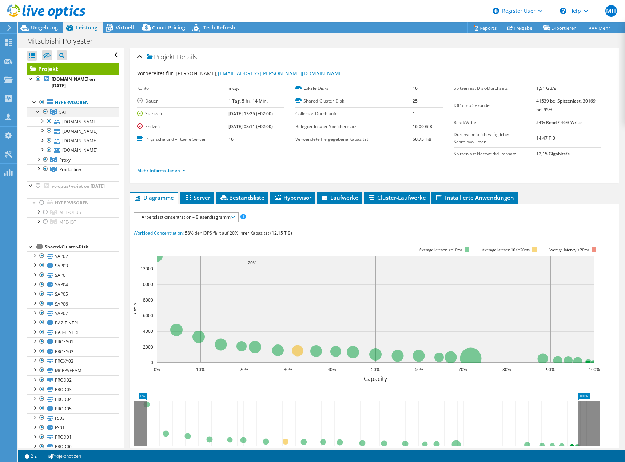
click at [37, 112] on div at bounding box center [38, 110] width 7 height 7
